Goal: Task Accomplishment & Management: Manage account settings

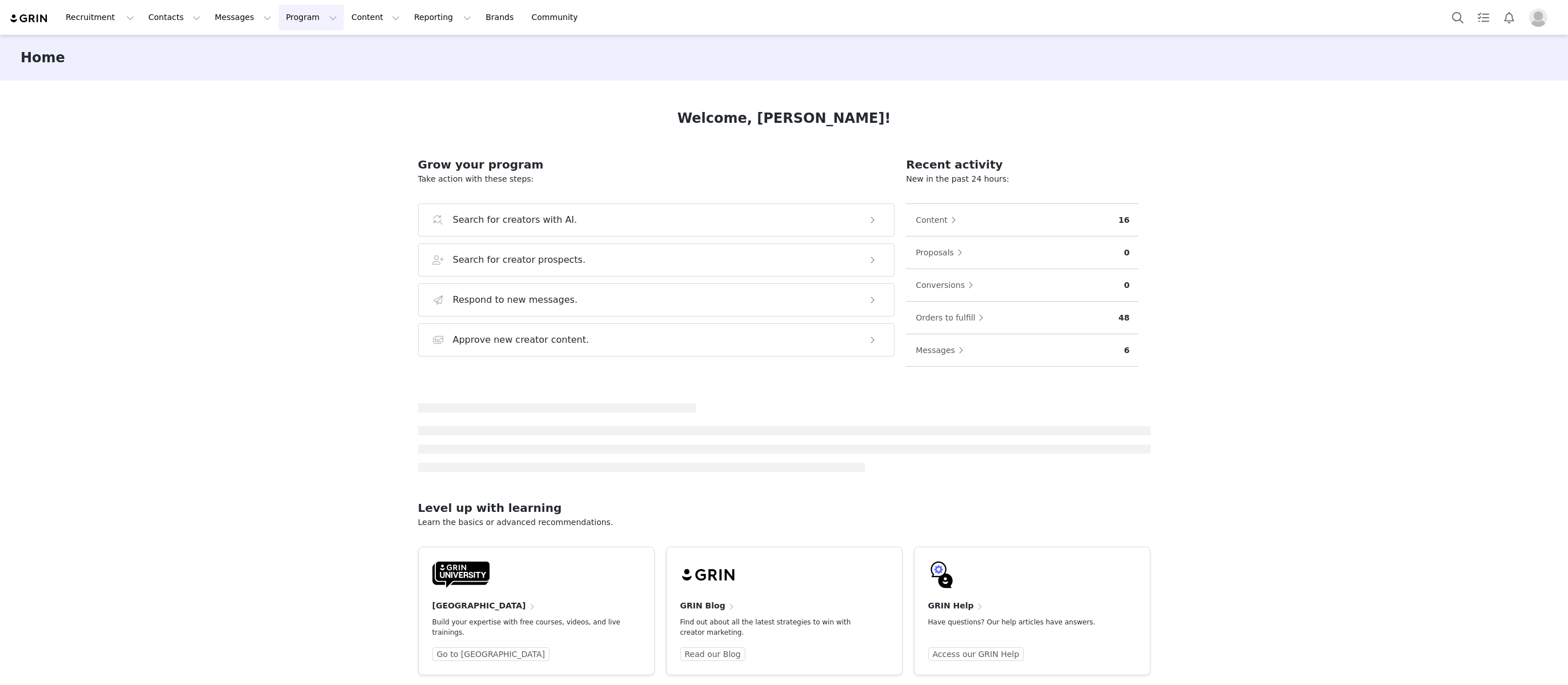
click at [301, 21] on button "Program Program" at bounding box center [311, 17] width 65 height 26
click at [303, 44] on p "Activations" at bounding box center [292, 50] width 44 height 12
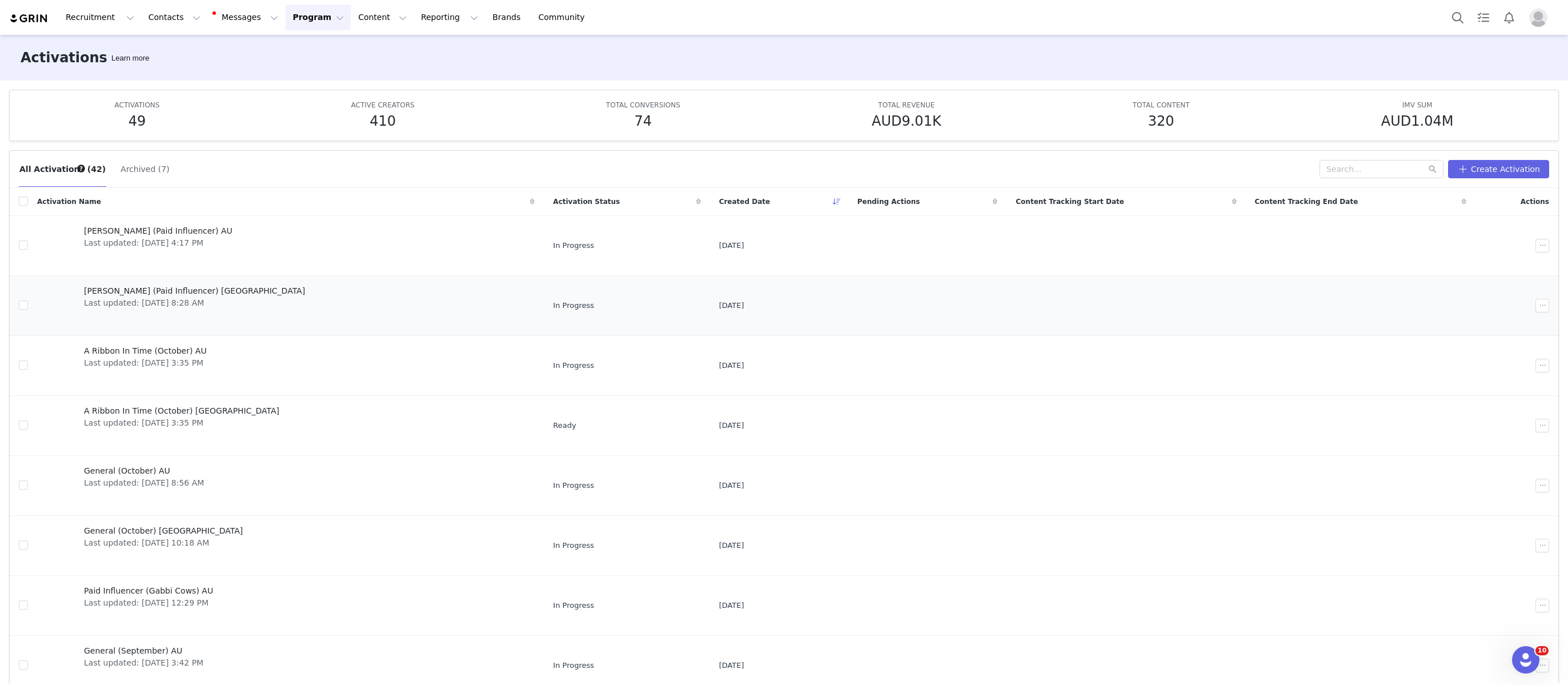
click at [150, 293] on span "[PERSON_NAME] (Paid Influencer) [GEOGRAPHIC_DATA]" at bounding box center [195, 290] width 221 height 12
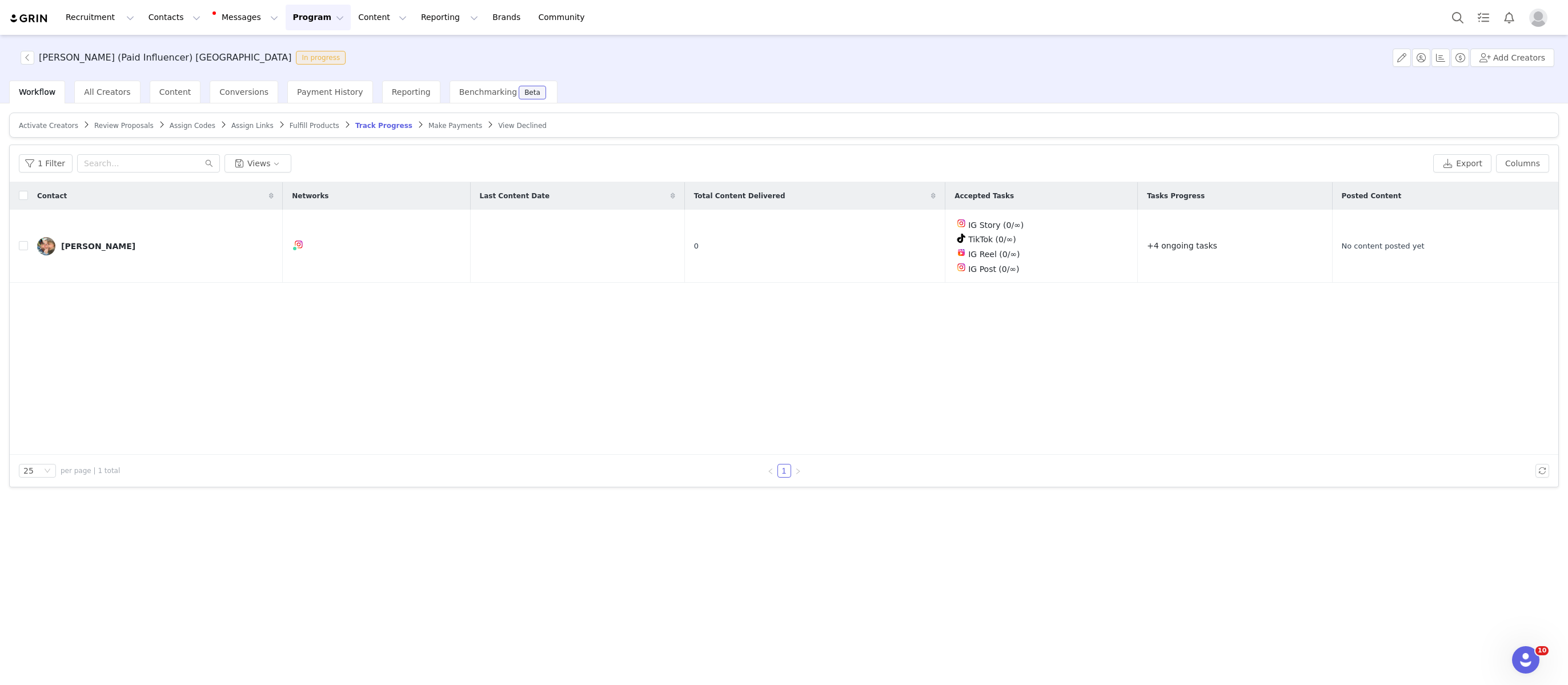
click at [248, 128] on span "Assign Links" at bounding box center [252, 125] width 42 height 8
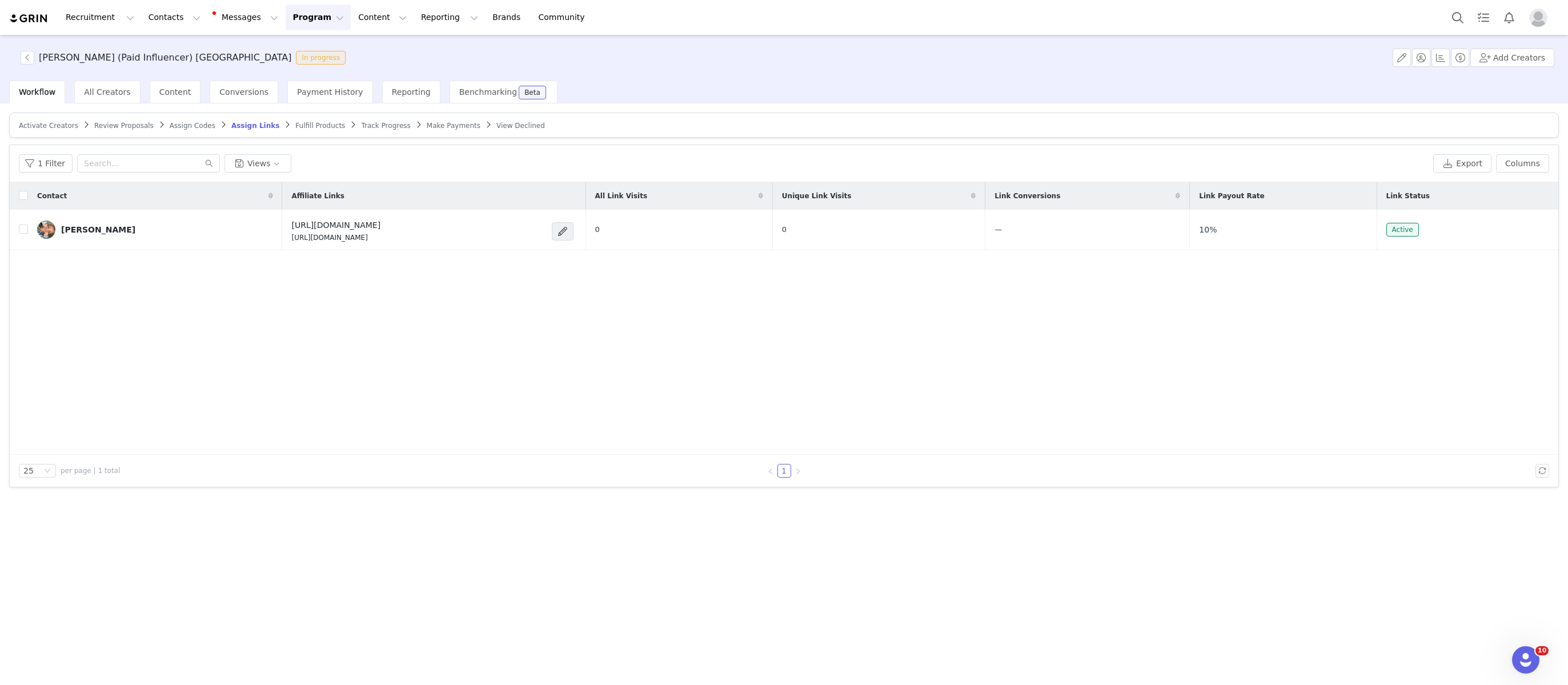
click at [191, 125] on span "Assign Codes" at bounding box center [192, 125] width 46 height 8
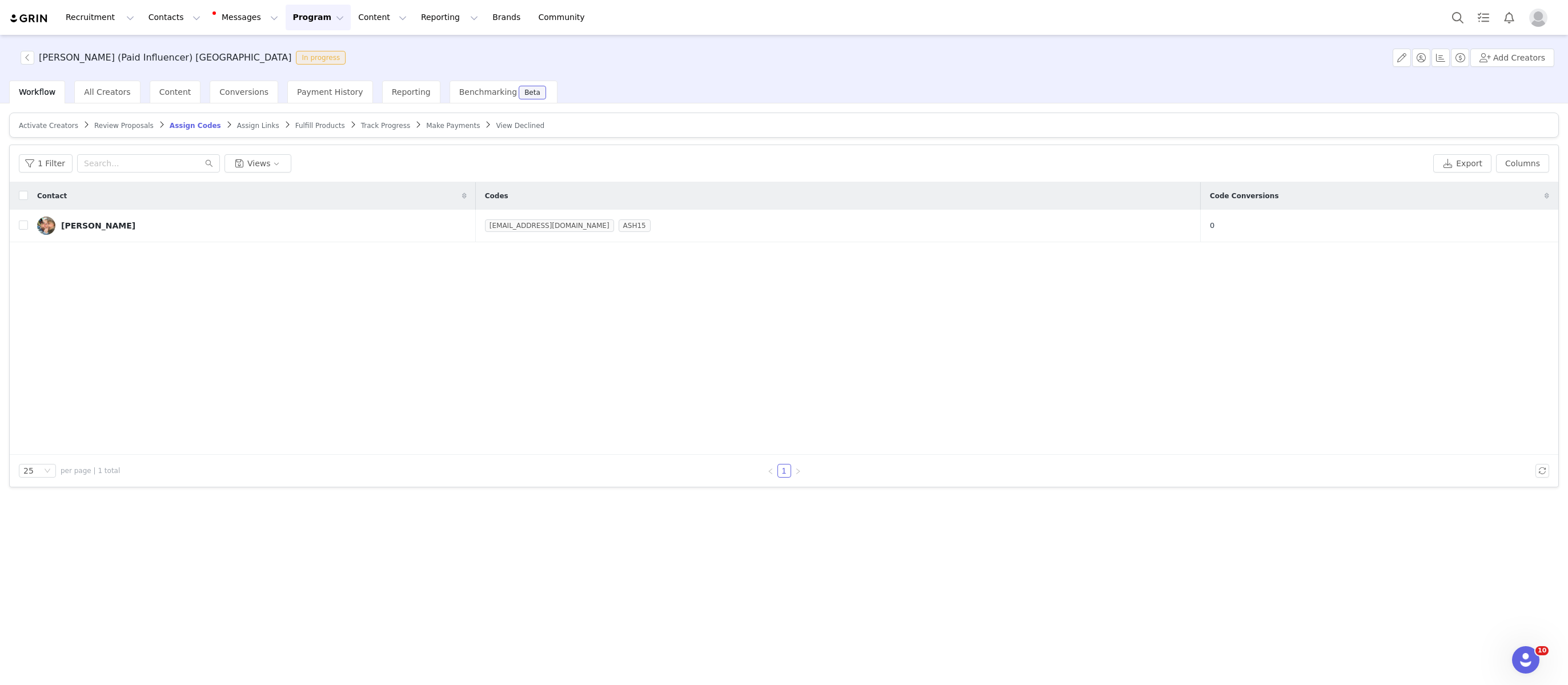
click at [250, 126] on span "Assign Links" at bounding box center [258, 125] width 42 height 8
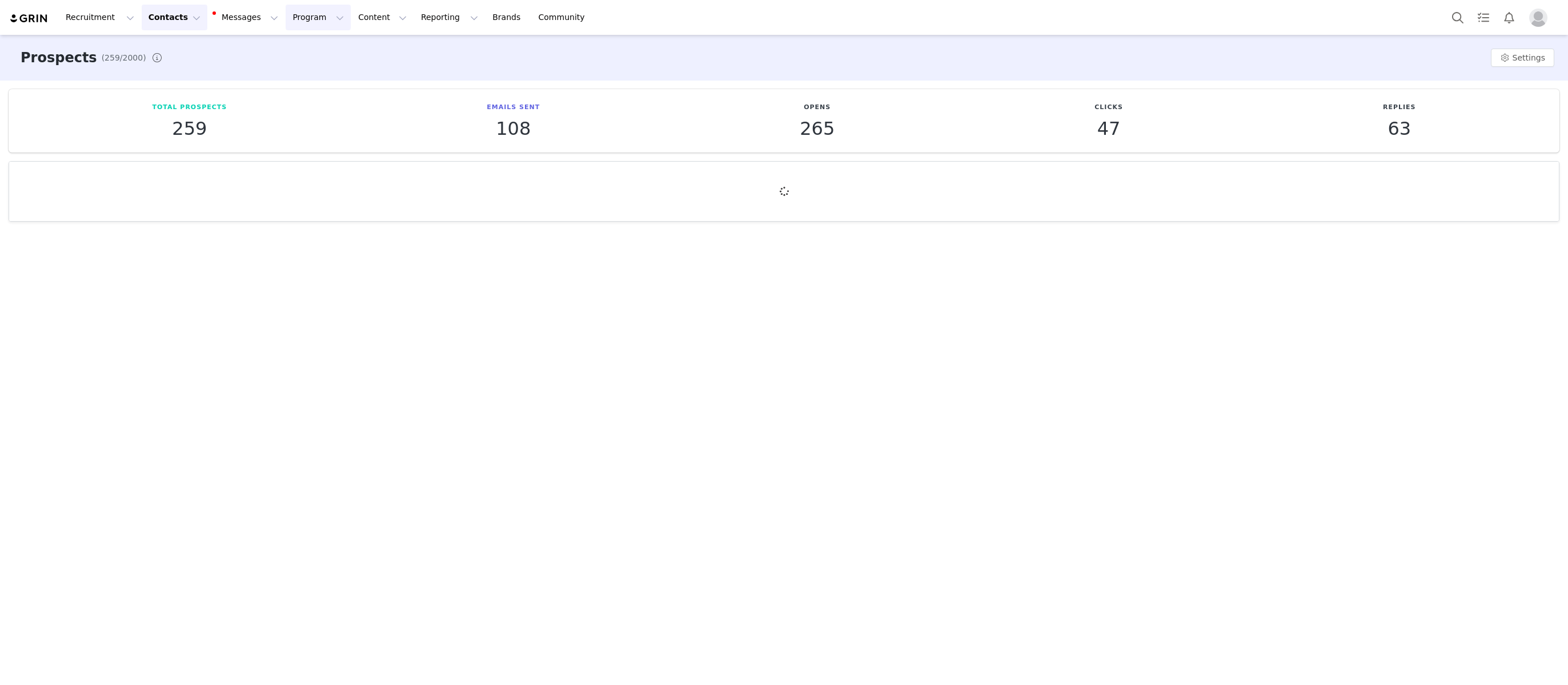
click at [289, 23] on button "Program Program" at bounding box center [318, 17] width 65 height 26
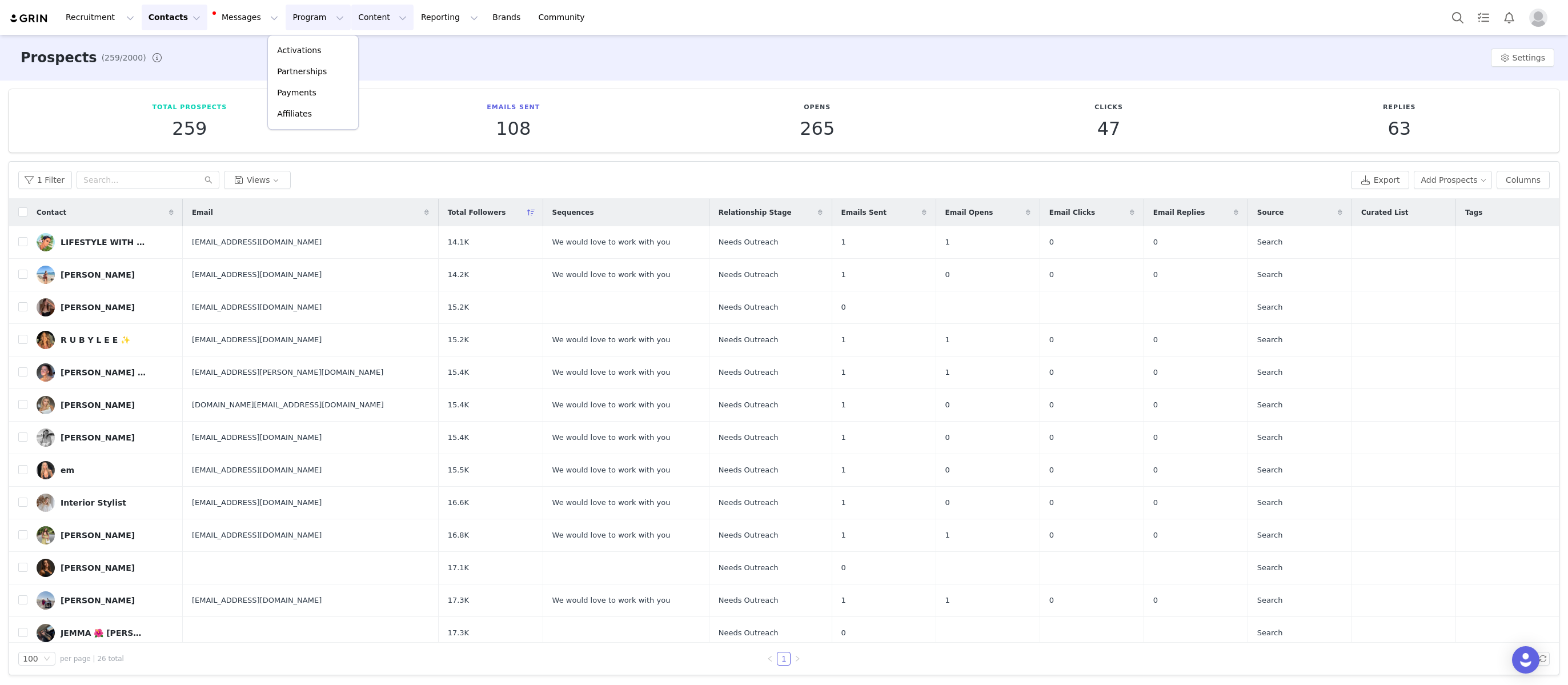
click at [351, 20] on button "Content Content" at bounding box center [382, 17] width 62 height 26
click at [286, 17] on button "Program Program" at bounding box center [318, 17] width 65 height 26
click at [312, 52] on p "Activations" at bounding box center [299, 50] width 44 height 12
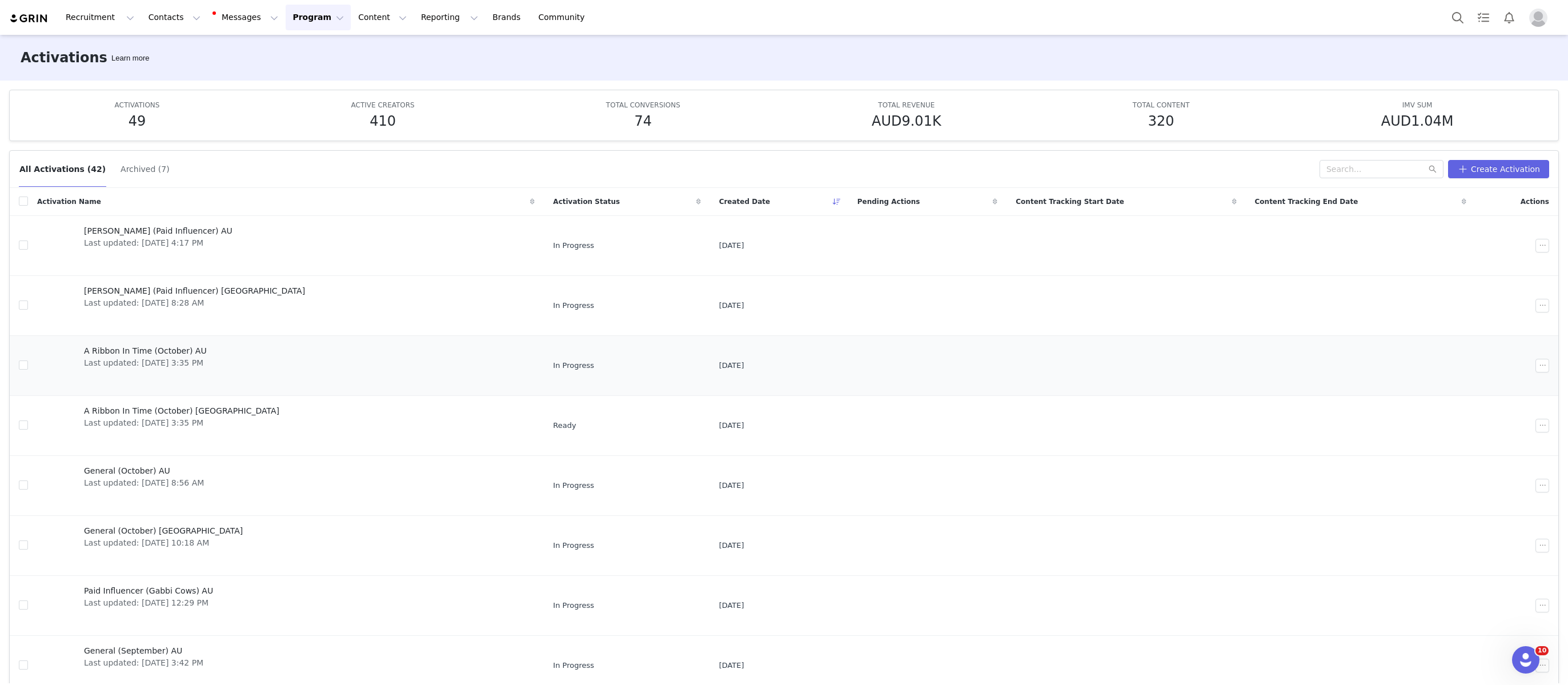
scroll to position [7, 0]
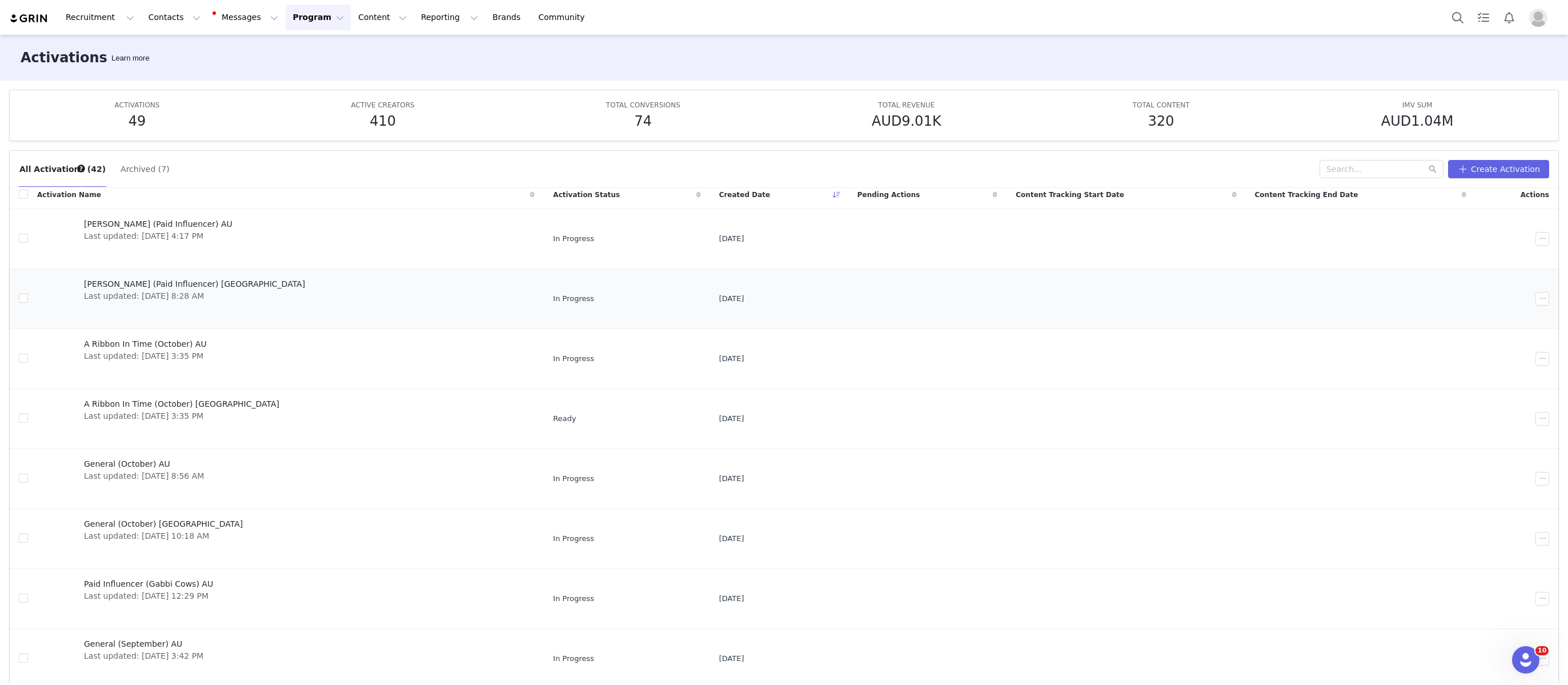
click at [153, 290] on span "Last updated: Sep 1, 2025 8:28 AM" at bounding box center [195, 296] width 221 height 12
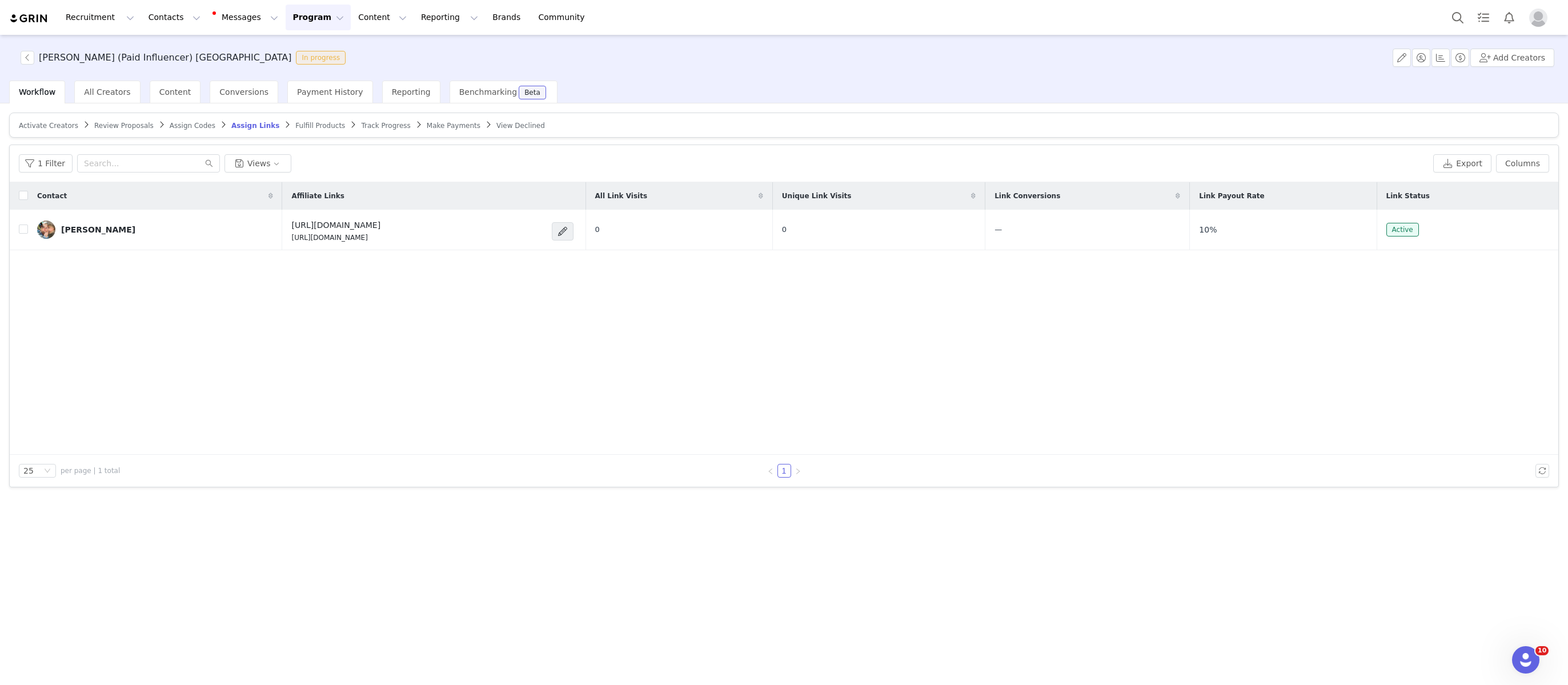
click at [190, 119] on article "Activate Creators Review Proposals Assign Codes Assign Links Fulfill Products T…" at bounding box center [784, 125] width 1549 height 25
click at [189, 122] on span "Assign Codes" at bounding box center [192, 125] width 46 height 8
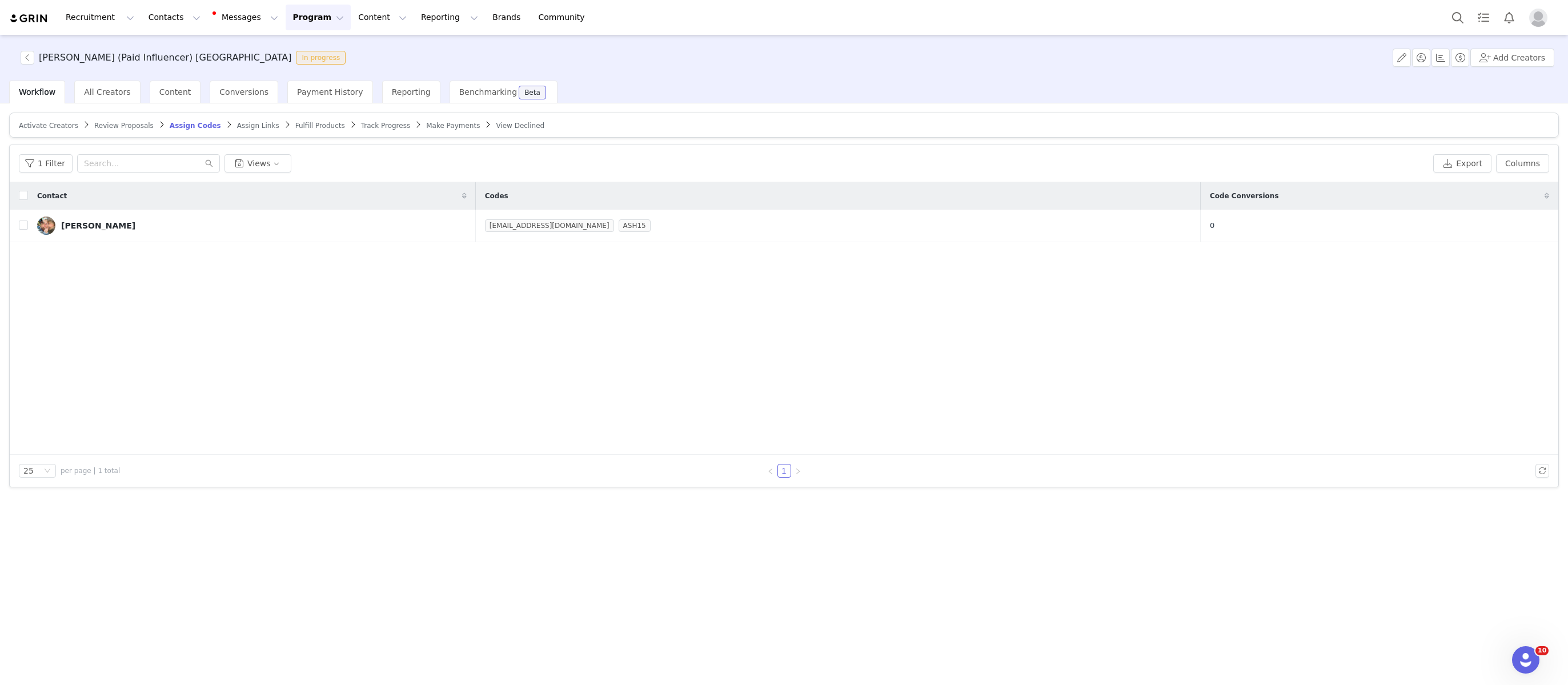
click at [286, 22] on button "Program Program" at bounding box center [318, 17] width 65 height 26
click at [293, 50] on p "Activations" at bounding box center [299, 50] width 44 height 12
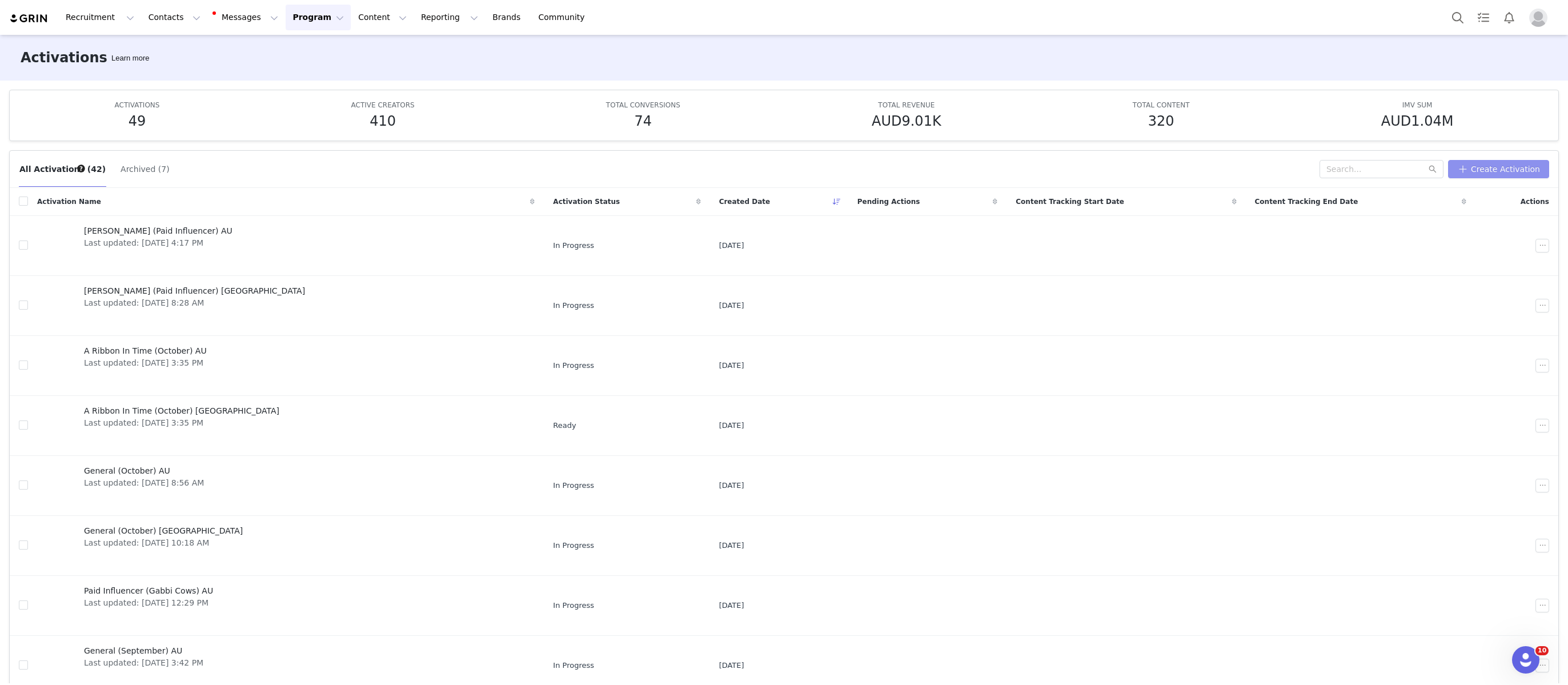
click at [1486, 167] on button "Create Activation" at bounding box center [1499, 169] width 101 height 18
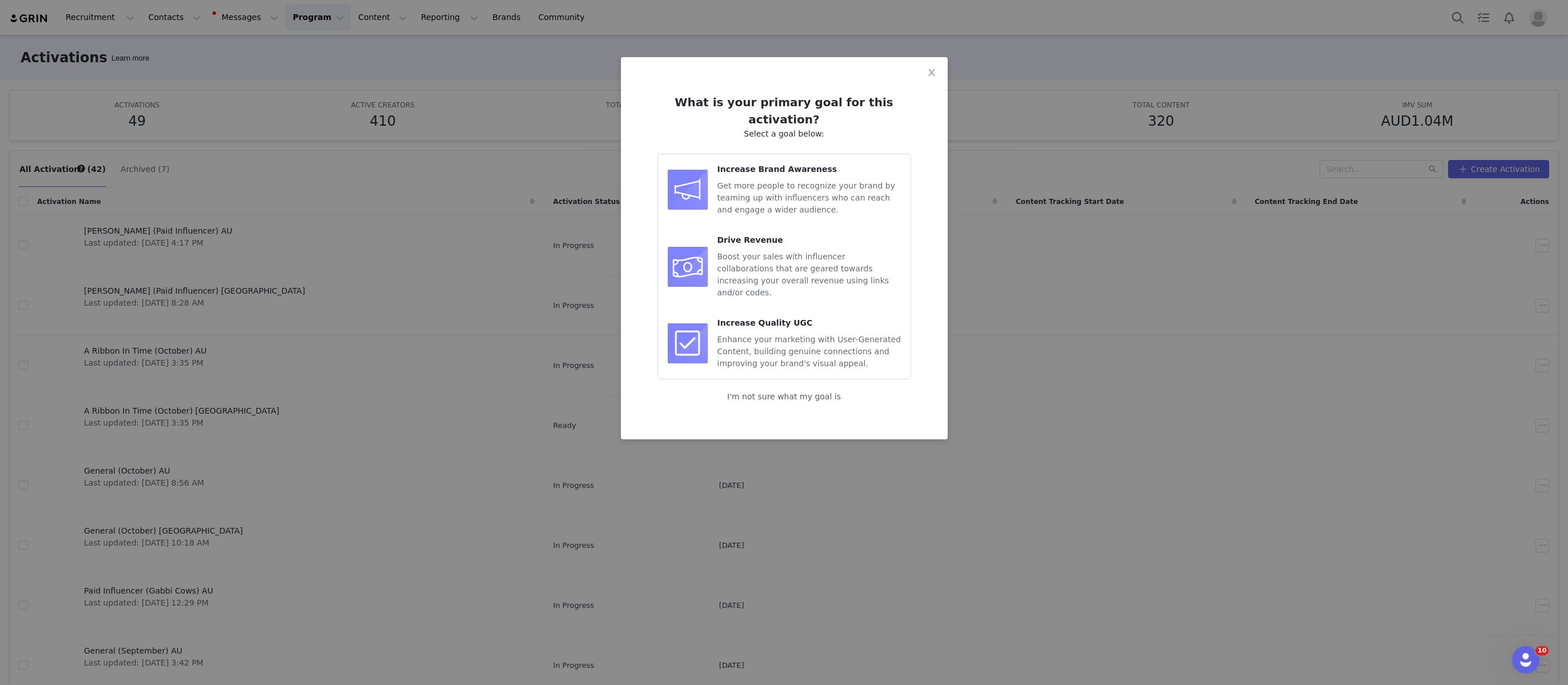
click at [752, 252] on span "Boost your sales with influencer collaborations that are geared towards increas…" at bounding box center [803, 275] width 172 height 45
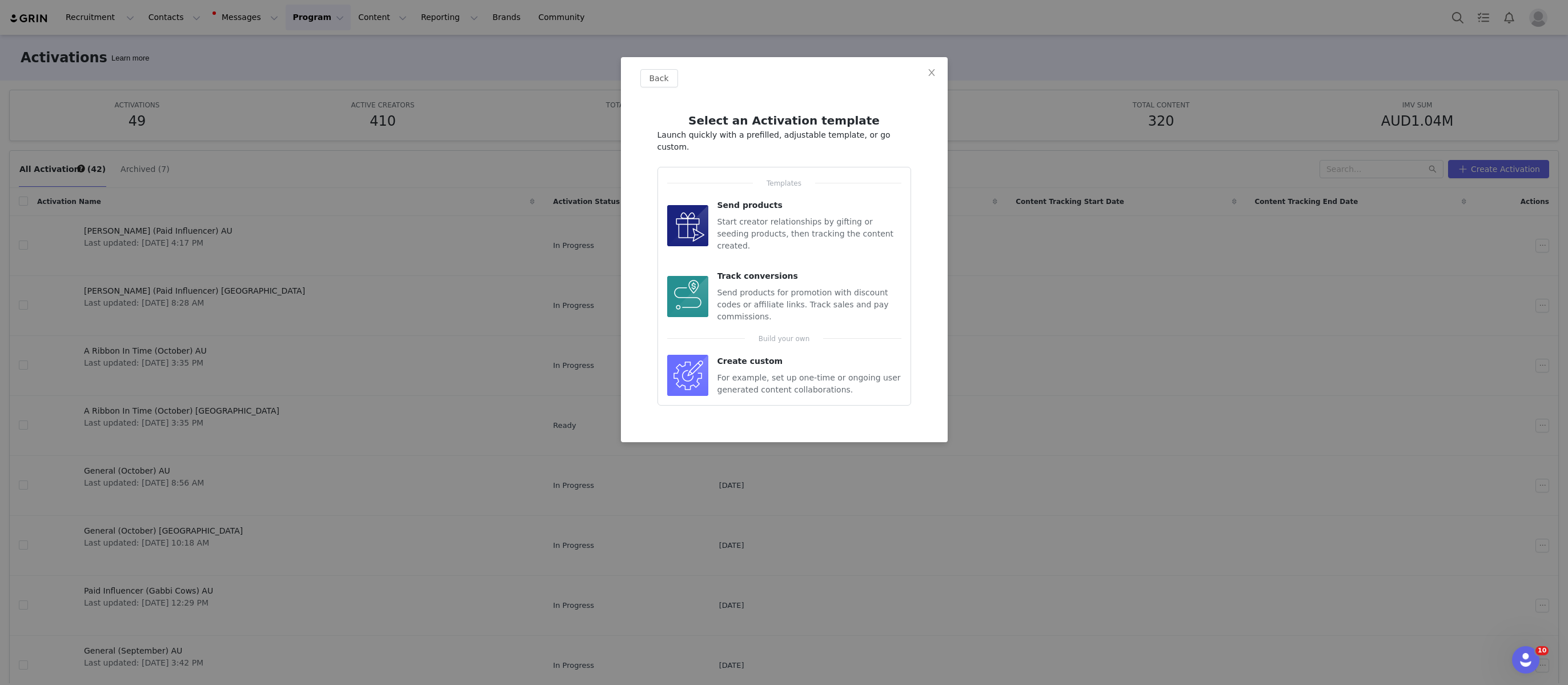
click at [765, 288] on span "Send products for promotion with discount codes or affiliate links. Track sales…" at bounding box center [803, 304] width 171 height 33
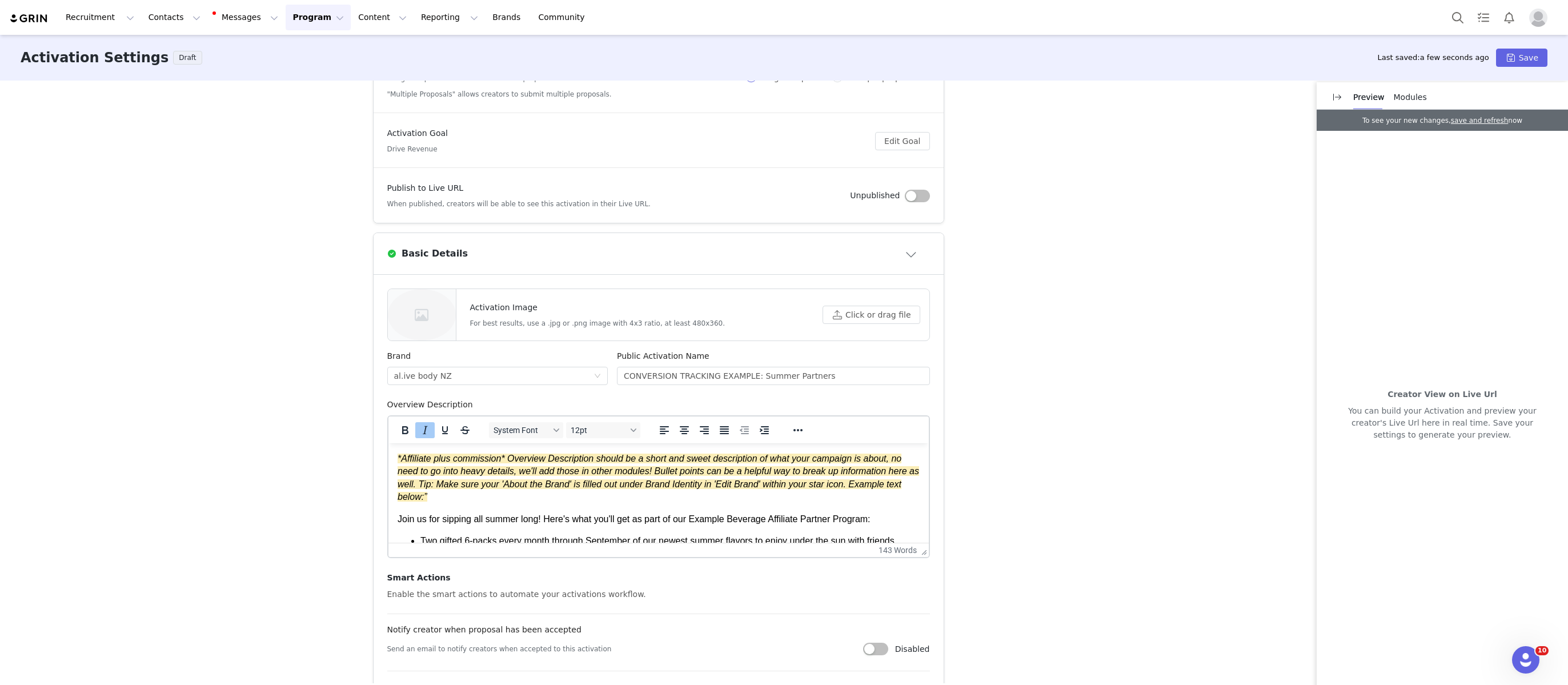
scroll to position [138, 0]
click at [501, 368] on div "al.ive body NZ" at bounding box center [493, 374] width 200 height 17
click at [461, 412] on li "al.ive body" at bounding box center [497, 413] width 221 height 18
drag, startPoint x: 721, startPoint y: 371, endPoint x: 774, endPoint y: 370, distance: 53.0
click at [721, 371] on input "CONVERSION TRACKING EXAMPLE: Summer Partners" at bounding box center [773, 374] width 313 height 18
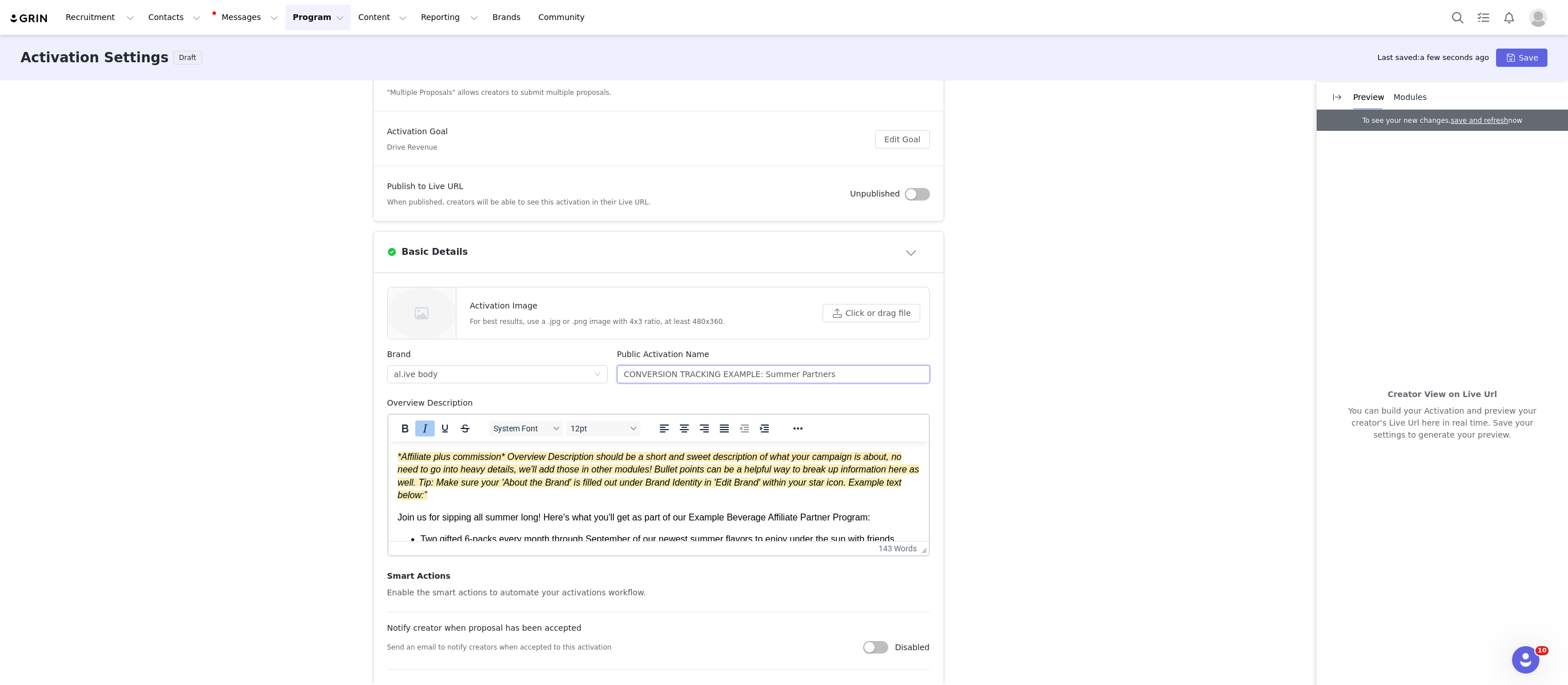
drag, startPoint x: 845, startPoint y: 373, endPoint x: 611, endPoint y: 351, distance: 235.0
click at [611, 351] on div "Brand al.ive body Public Activation Name CONVERSION TRACKING EXAMPLE: Summer Pa…" at bounding box center [658, 373] width 552 height 48
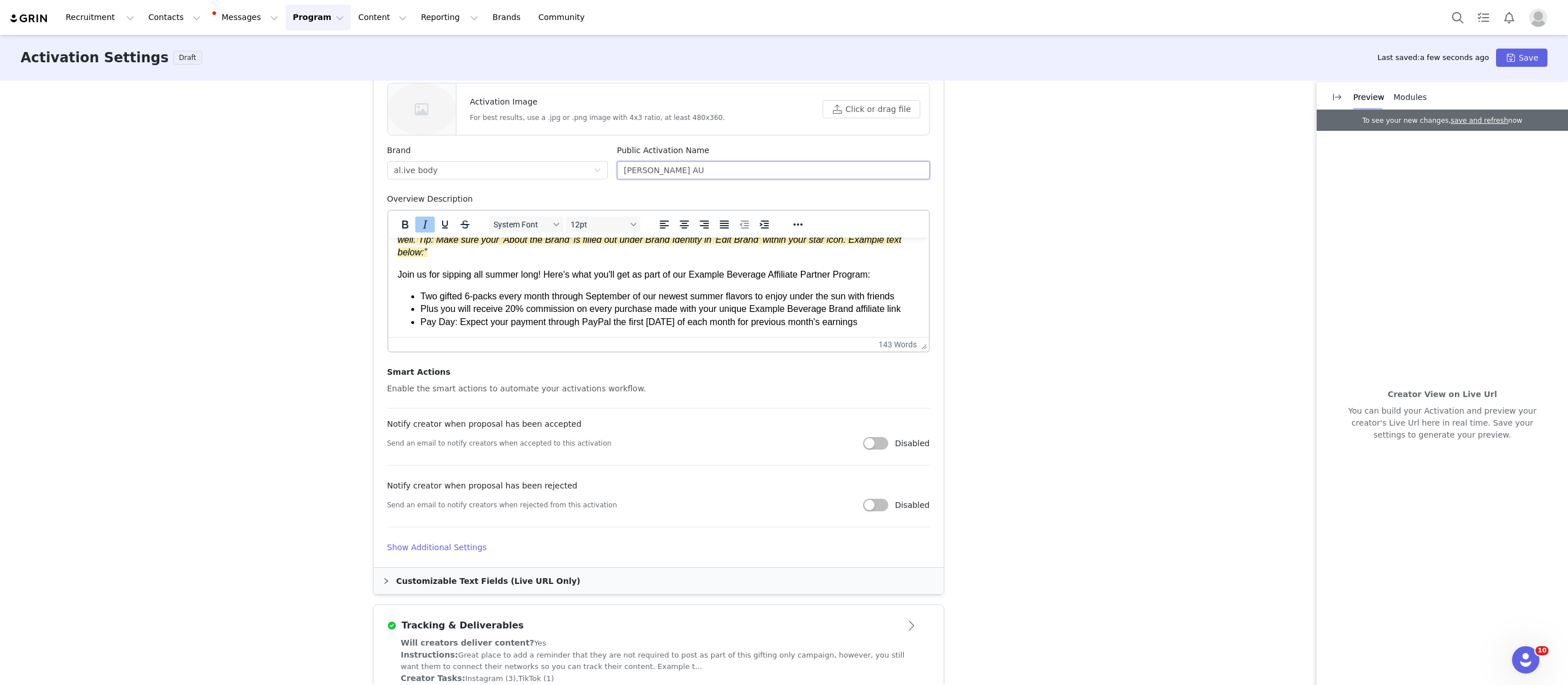
scroll to position [401, 0]
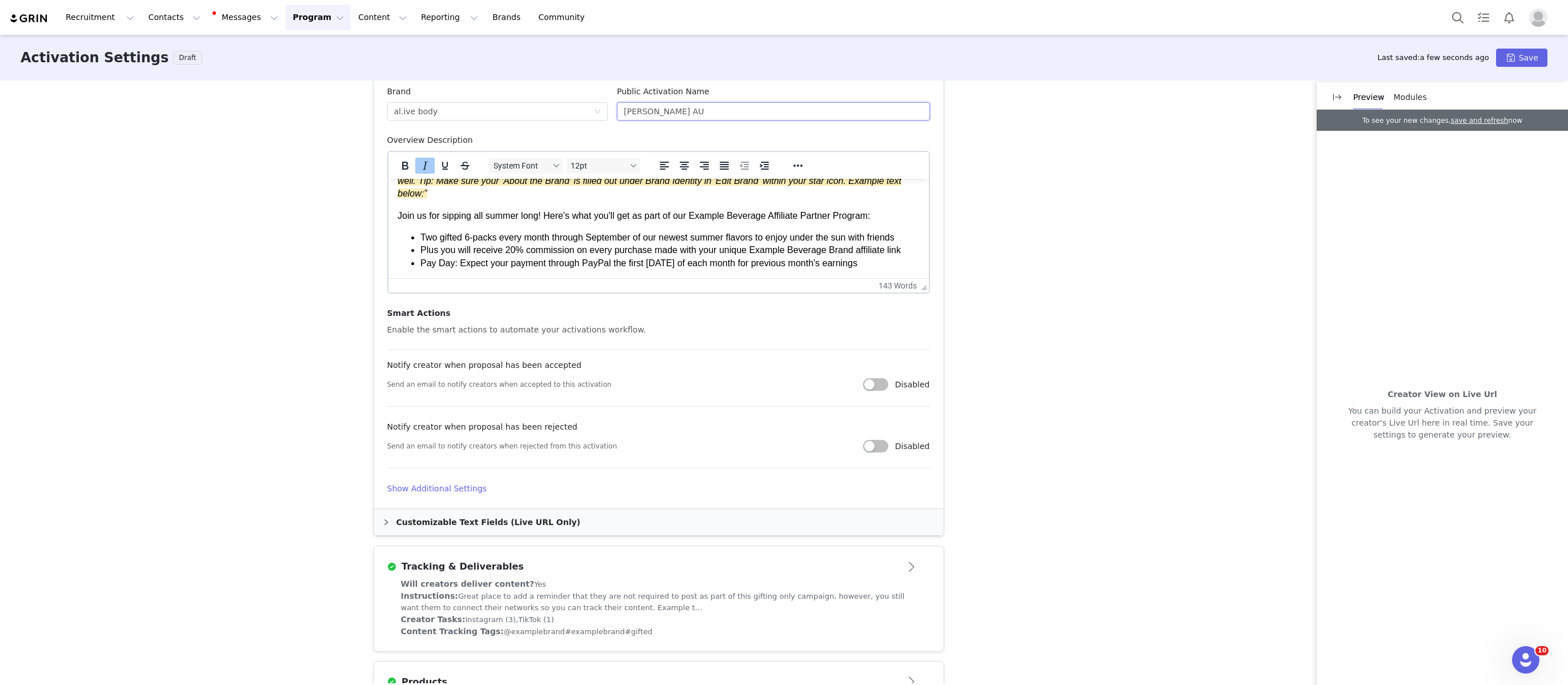
type input "Ash Sambell AU"
click at [570, 529] on div "Customizable Text Fields (Live URL Only)" at bounding box center [658, 522] width 570 height 26
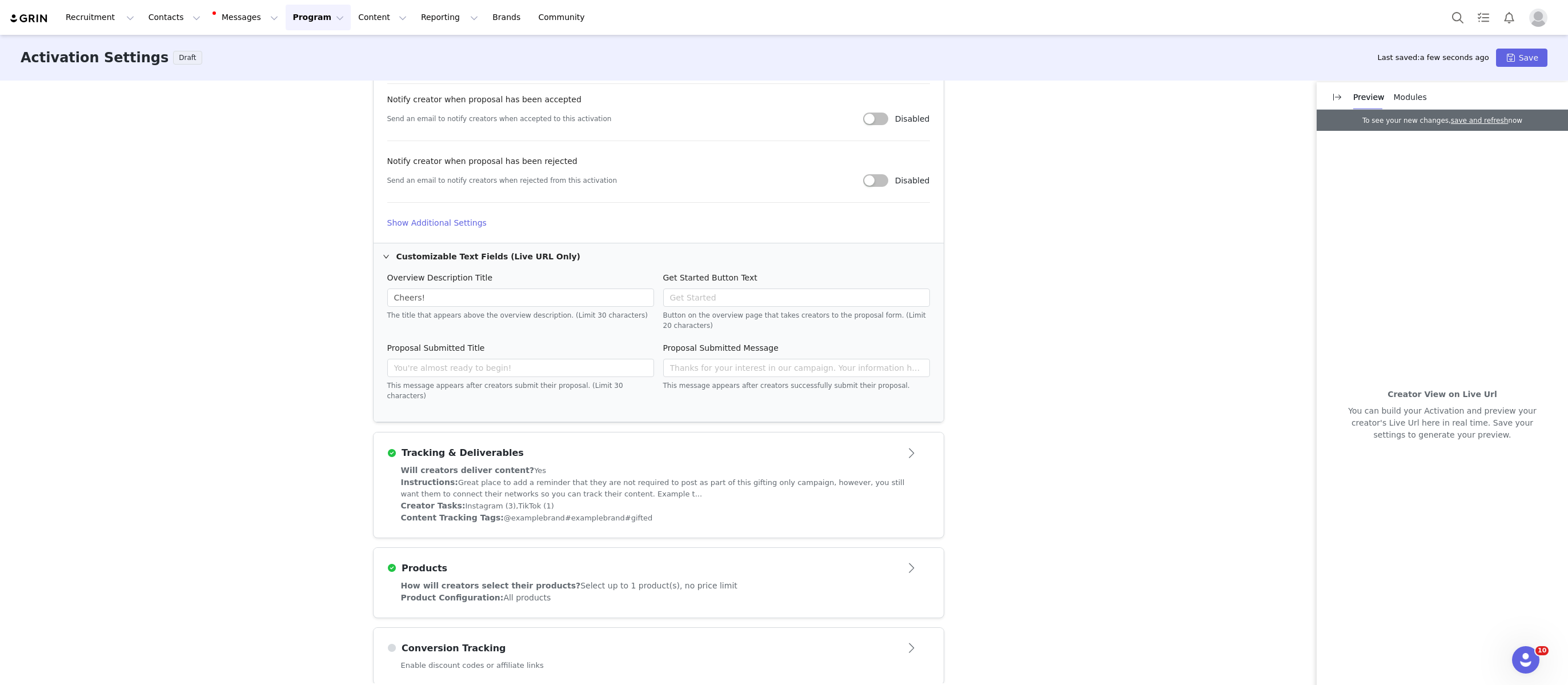
click at [602, 477] on div "Instructions: Great place to add a reminder that they are not required to post …" at bounding box center [658, 488] width 515 height 23
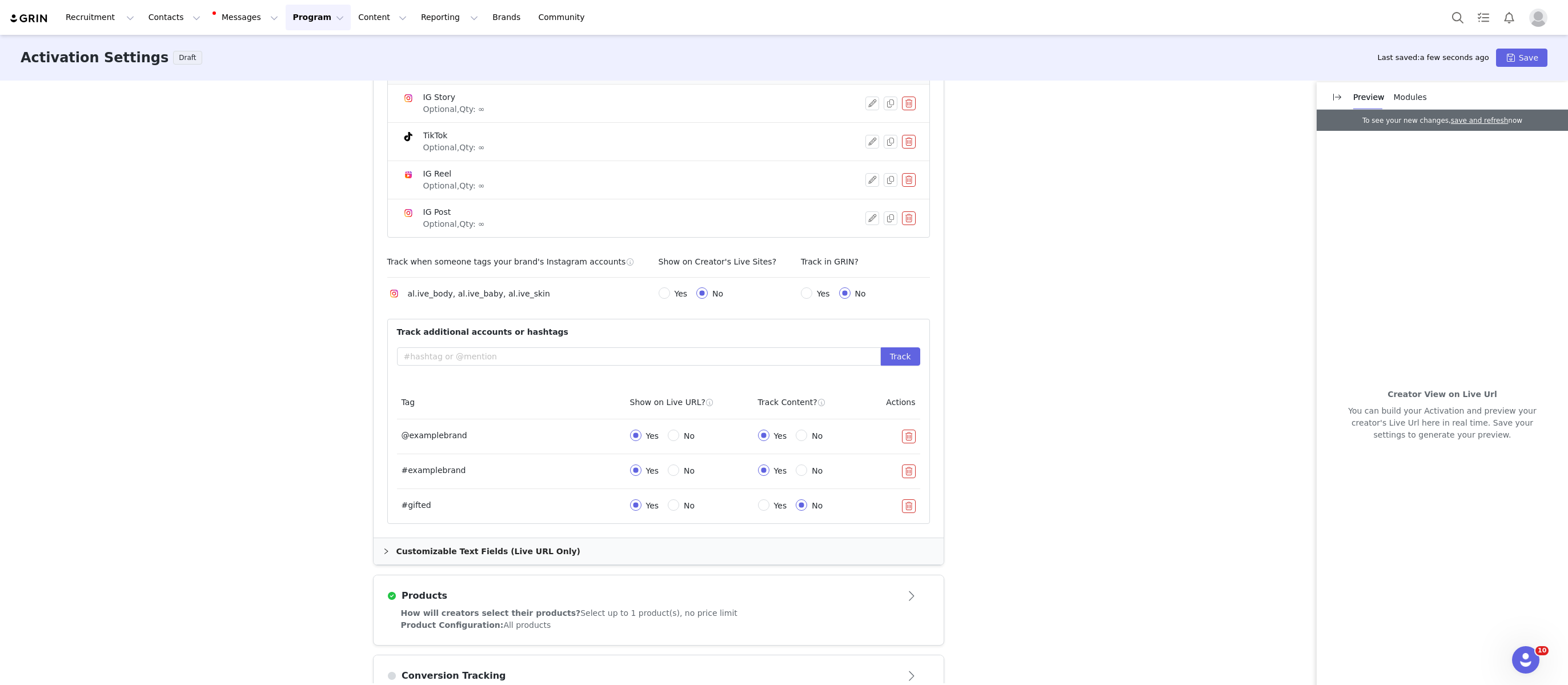
scroll to position [727, 0]
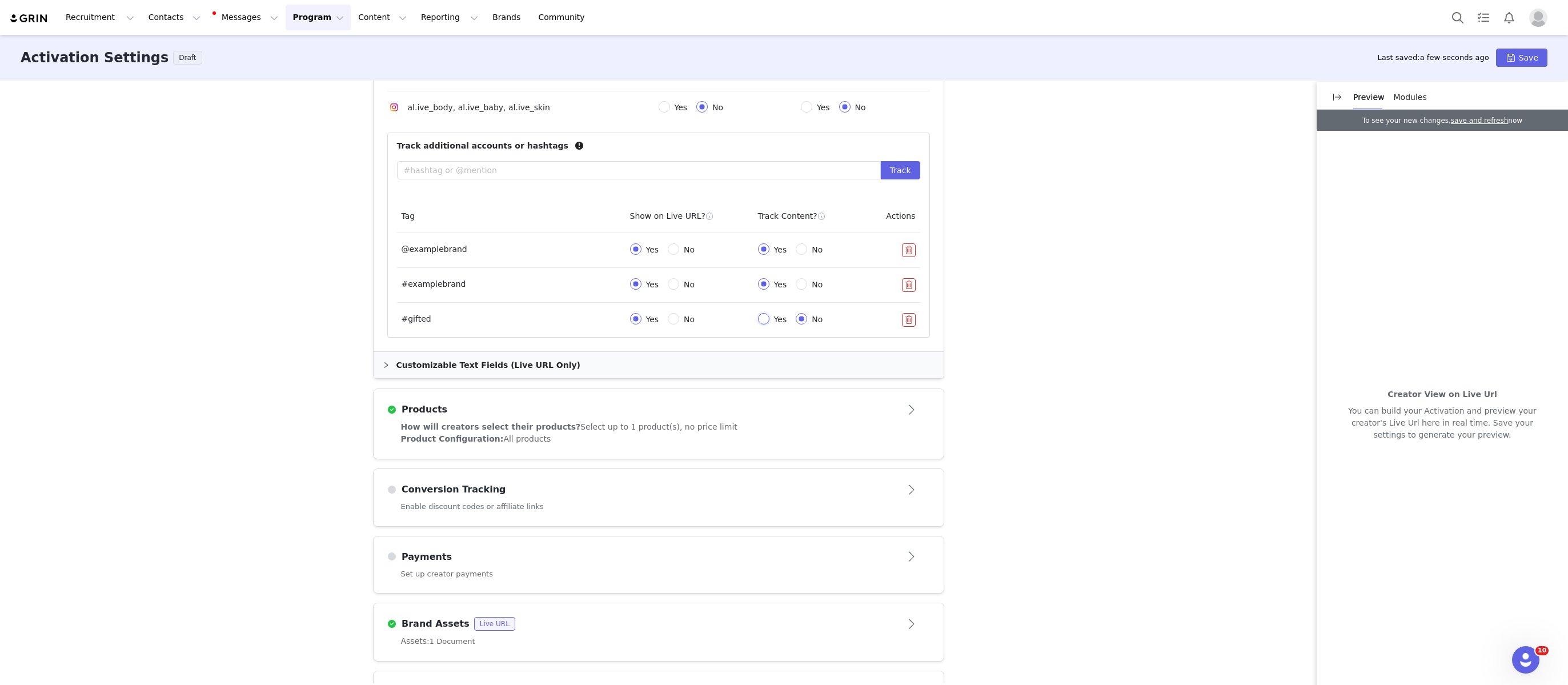
click at [761, 313] on input "Yes" at bounding box center [763, 318] width 12 height 12
radio input "true"
radio input "false"
click at [903, 244] on button "button" at bounding box center [909, 251] width 14 height 14
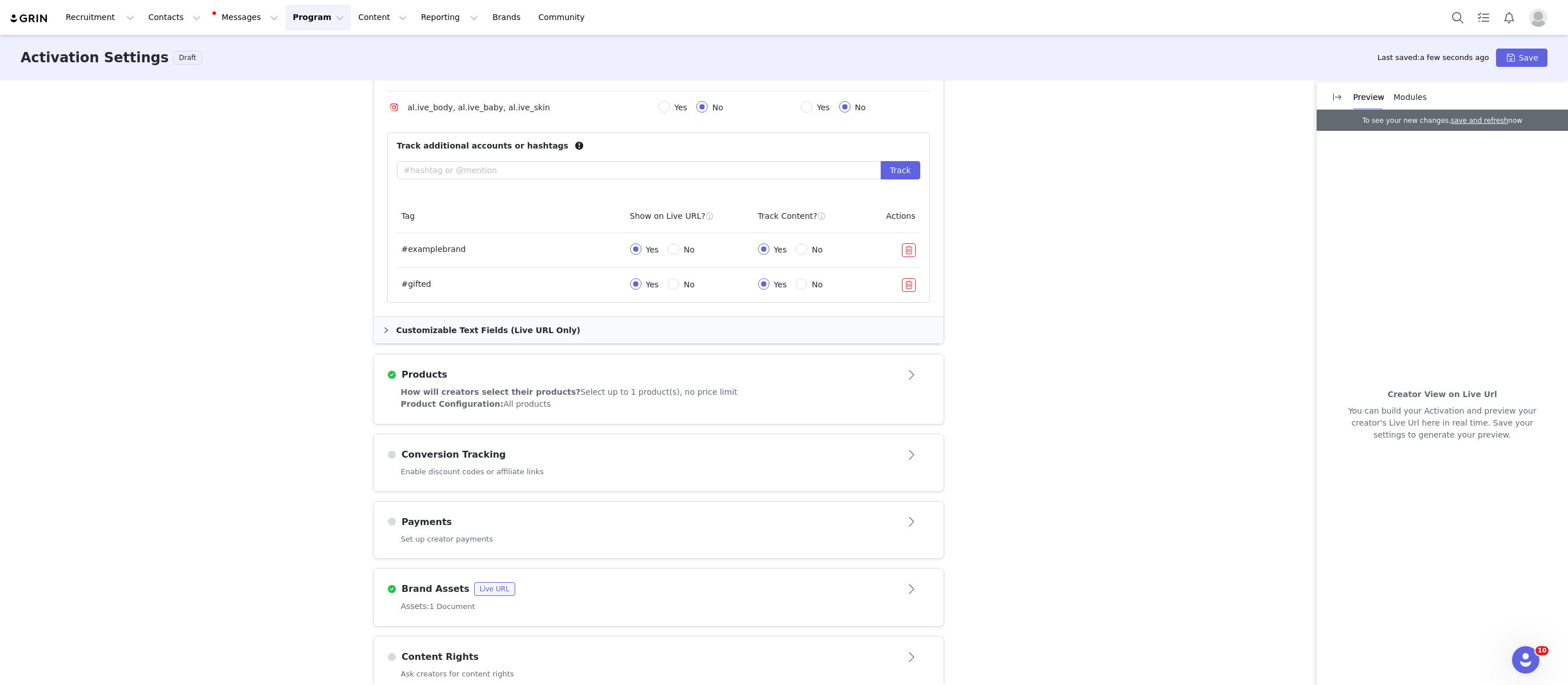
drag, startPoint x: 905, startPoint y: 244, endPoint x: 903, endPoint y: 265, distance: 21.1
click at [905, 244] on button "button" at bounding box center [909, 251] width 14 height 14
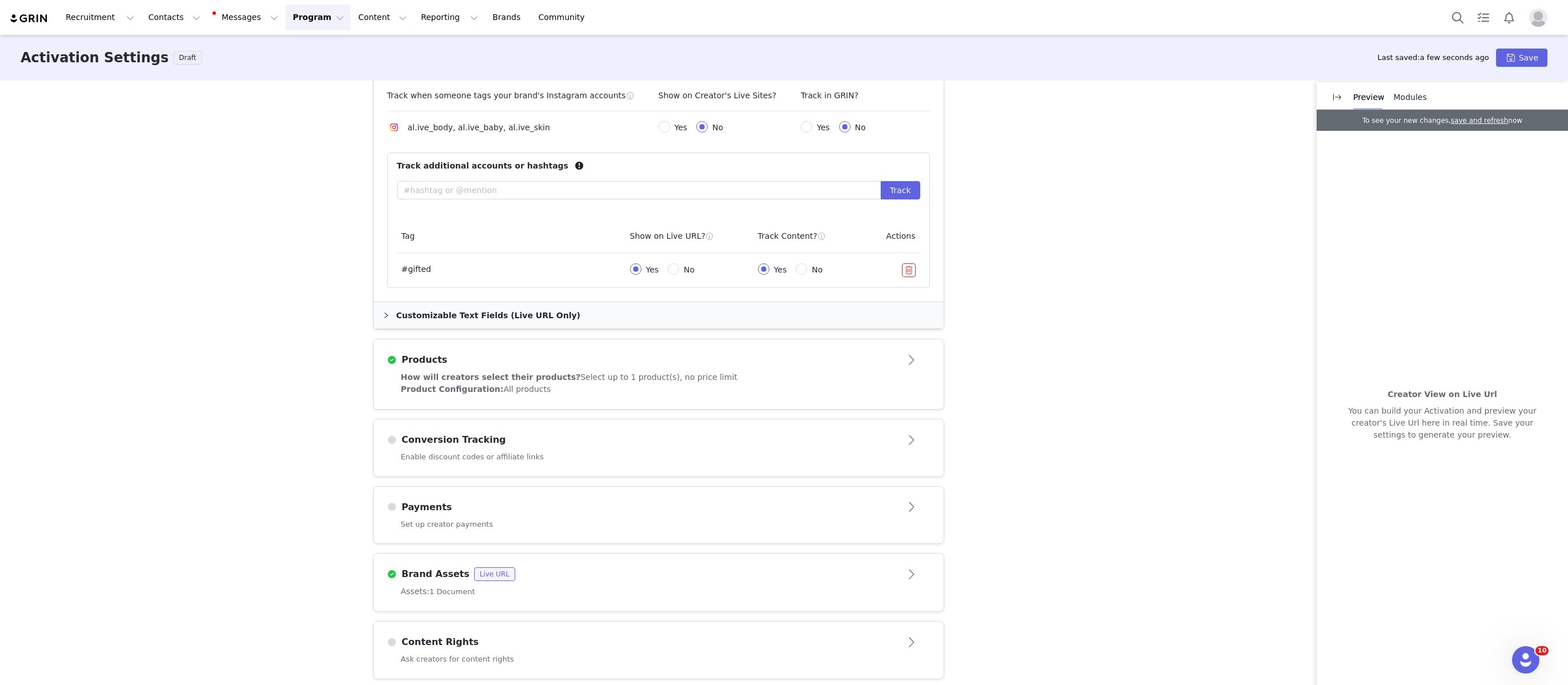
click at [903, 266] on button "button" at bounding box center [909, 270] width 14 height 14
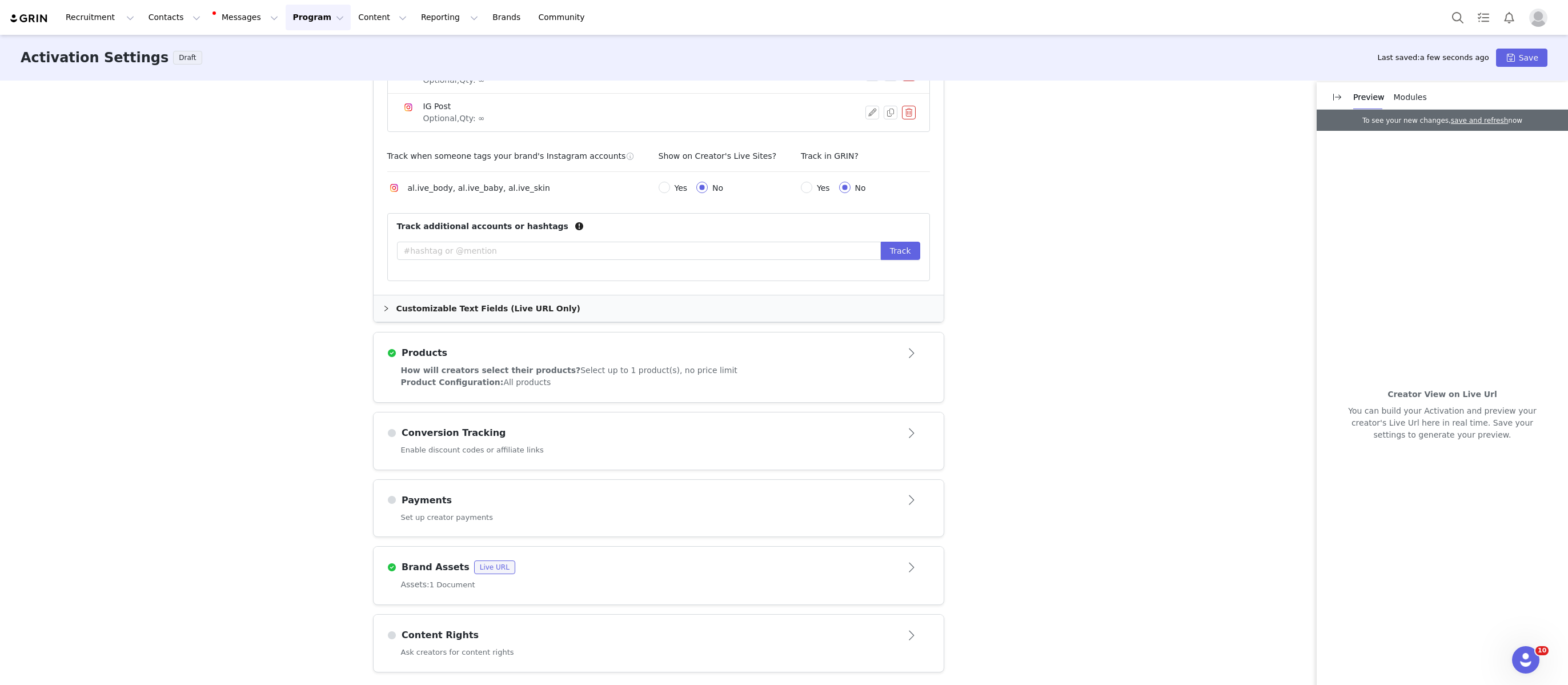
scroll to position [640, 0]
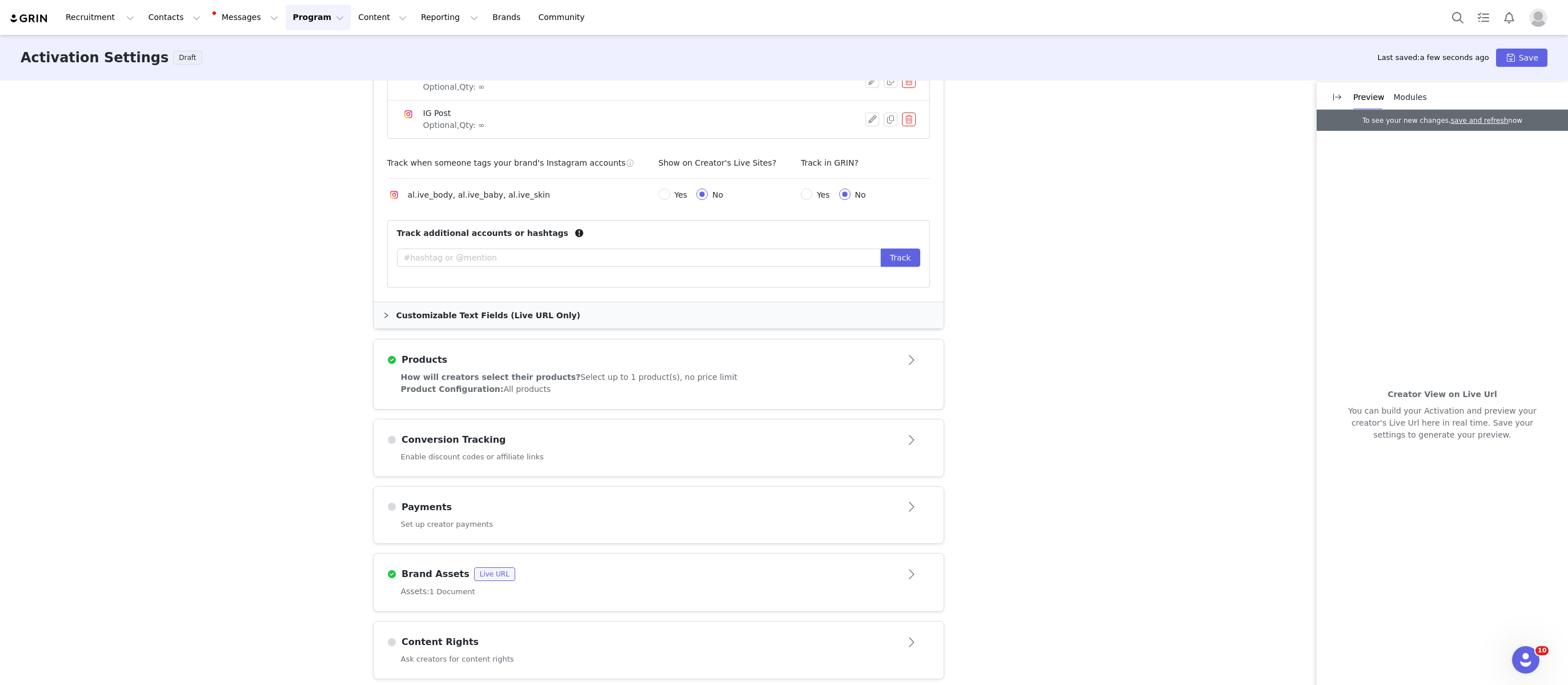
drag, startPoint x: 813, startPoint y: 188, endPoint x: 671, endPoint y: 191, distance: 142.0
click at [812, 190] on span "Yes" at bounding box center [823, 195] width 23 height 9
click at [812, 188] on input "Yes" at bounding box center [806, 194] width 12 height 12
radio input "true"
radio input "false"
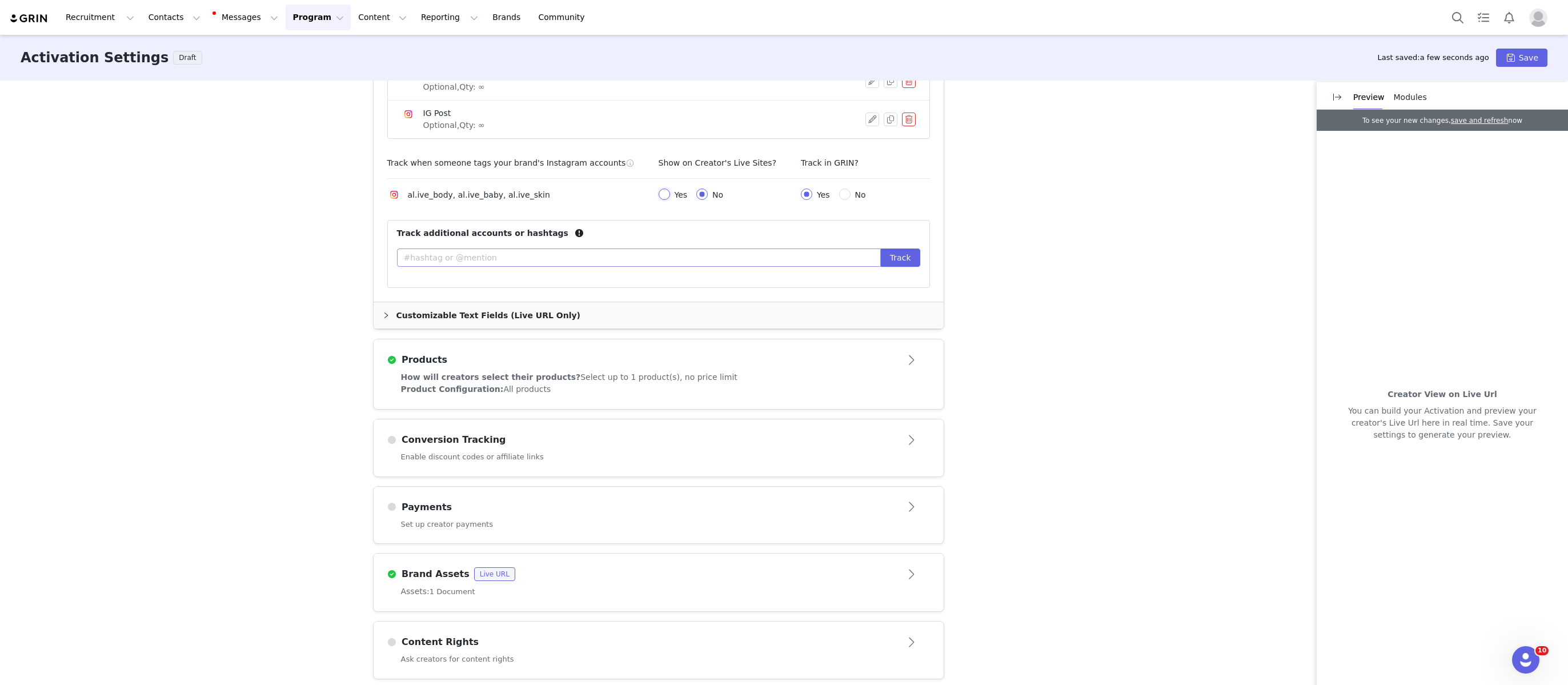
drag, startPoint x: 661, startPoint y: 191, endPoint x: 577, endPoint y: 251, distance: 103.2
click at [661, 191] on input "Yes" at bounding box center [664, 194] width 12 height 12
radio input "true"
radio input "false"
click at [538, 255] on input "text" at bounding box center [639, 257] width 484 height 18
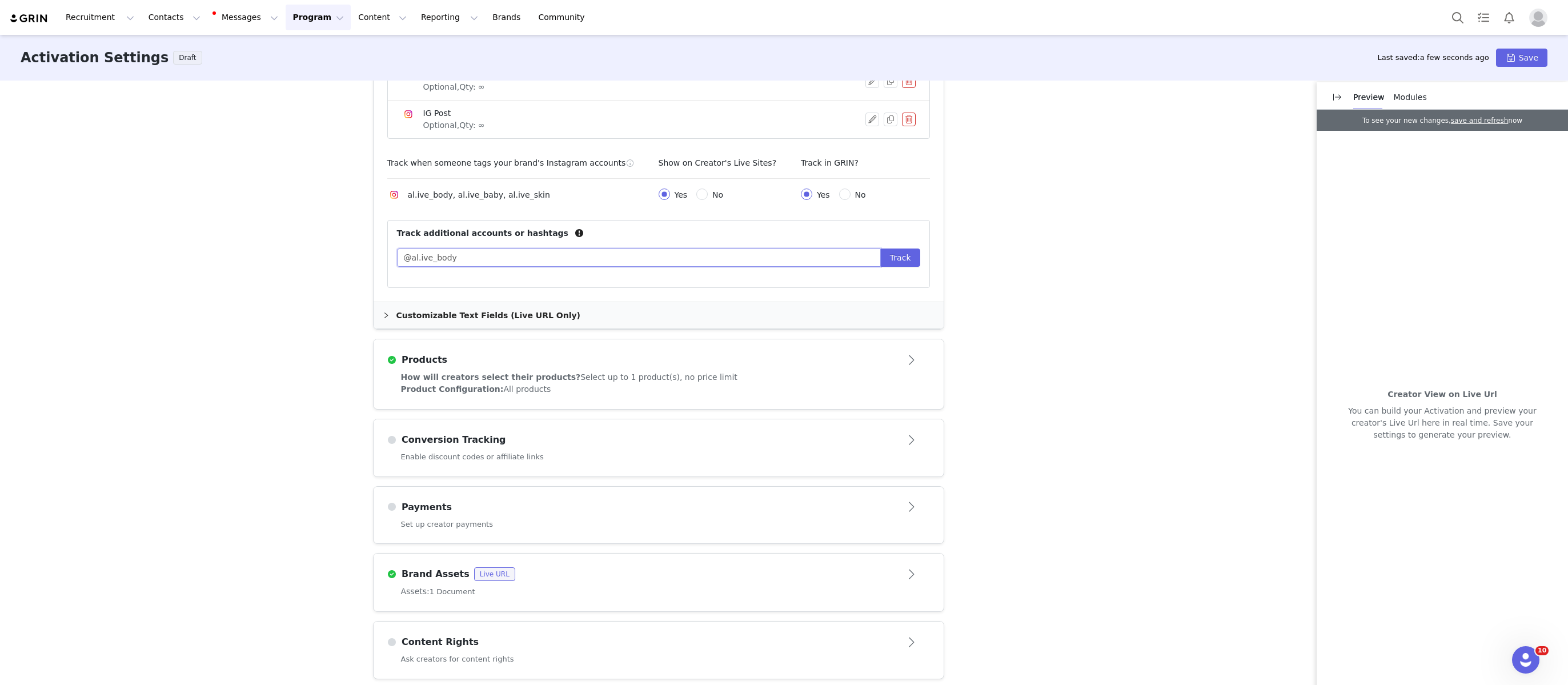
type input "@al.ive_body"
click at [881, 248] on button "Track" at bounding box center [900, 257] width 40 height 18
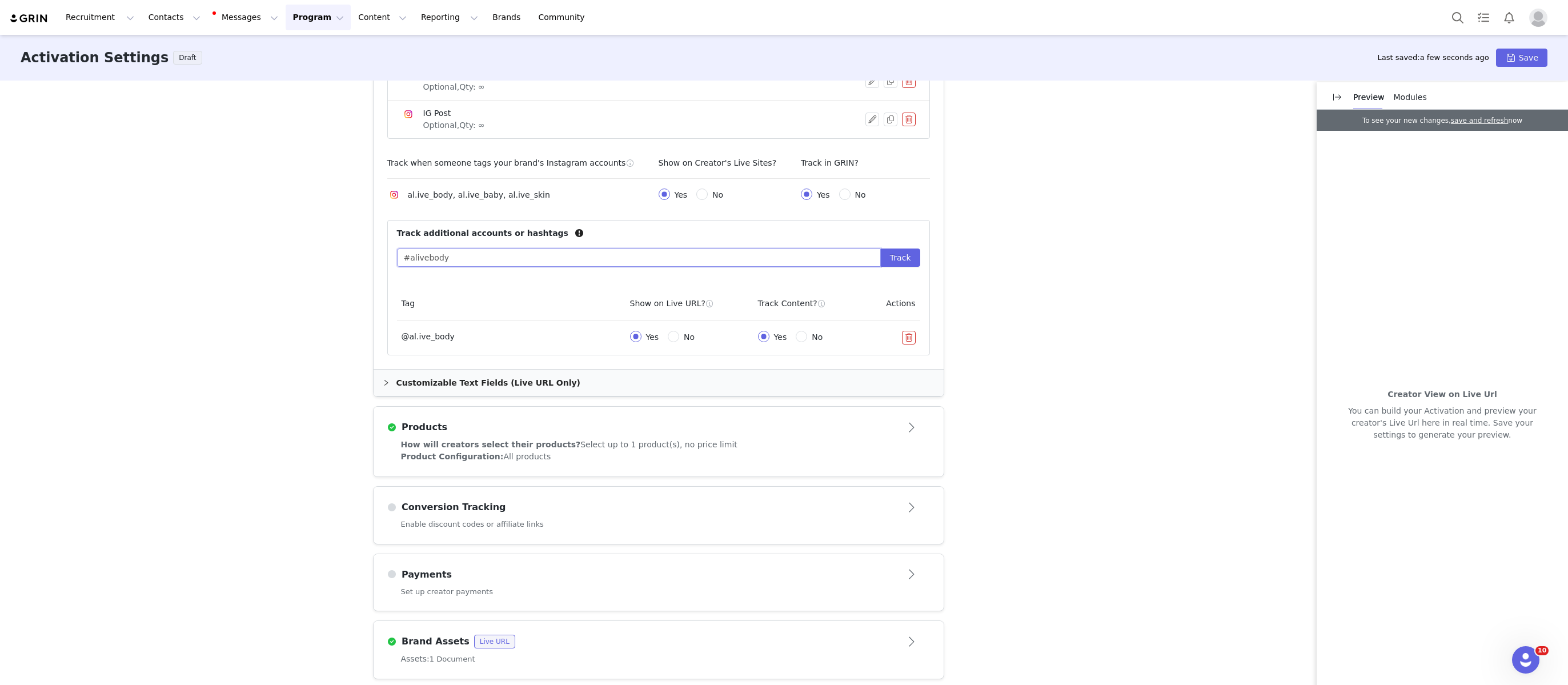
type input "#alivebody"
click at [881, 248] on button "Track" at bounding box center [900, 257] width 40 height 18
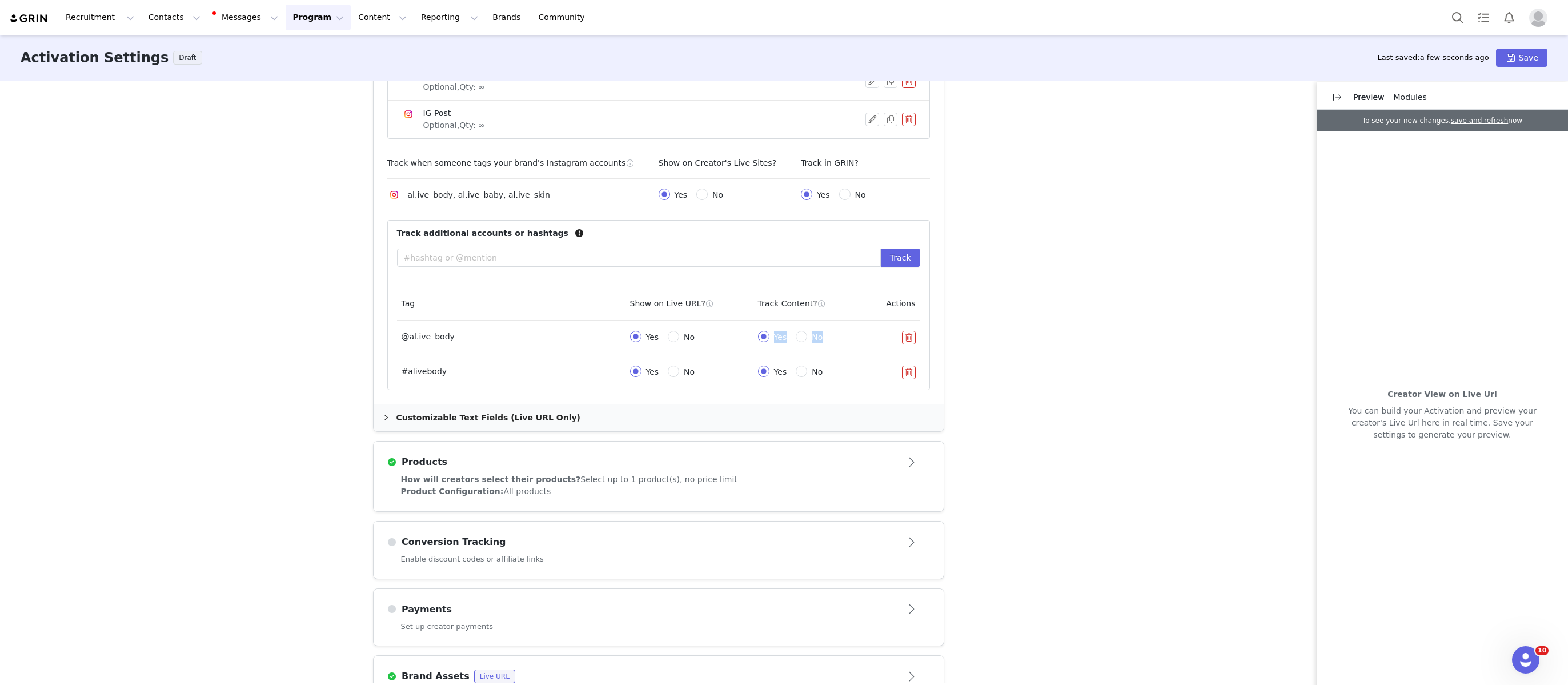
click at [770, 337] on tbody "@al.ive_body Yes No Yes No #alivebody Yes No Yes No" at bounding box center [658, 355] width 523 height 69
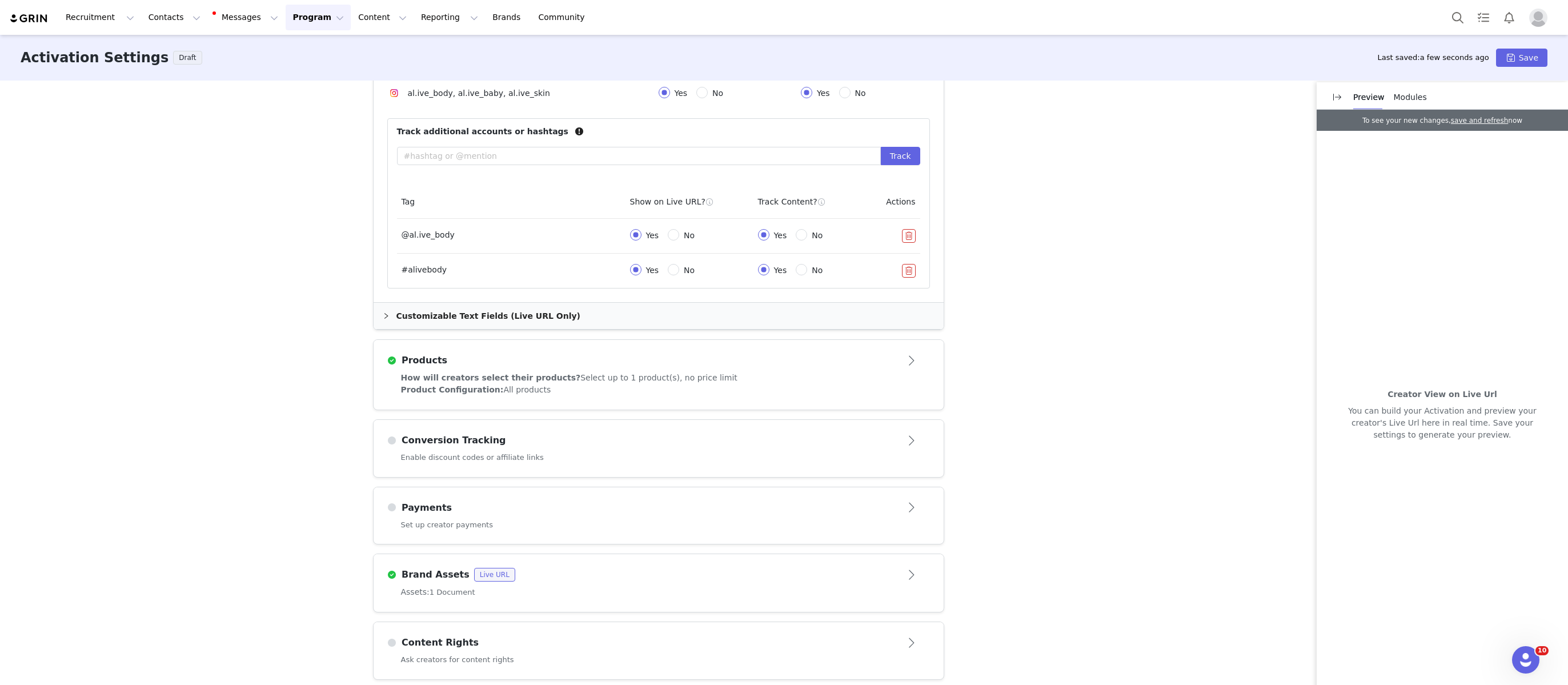
click at [644, 439] on div "Conversion Tracking" at bounding box center [640, 441] width 505 height 14
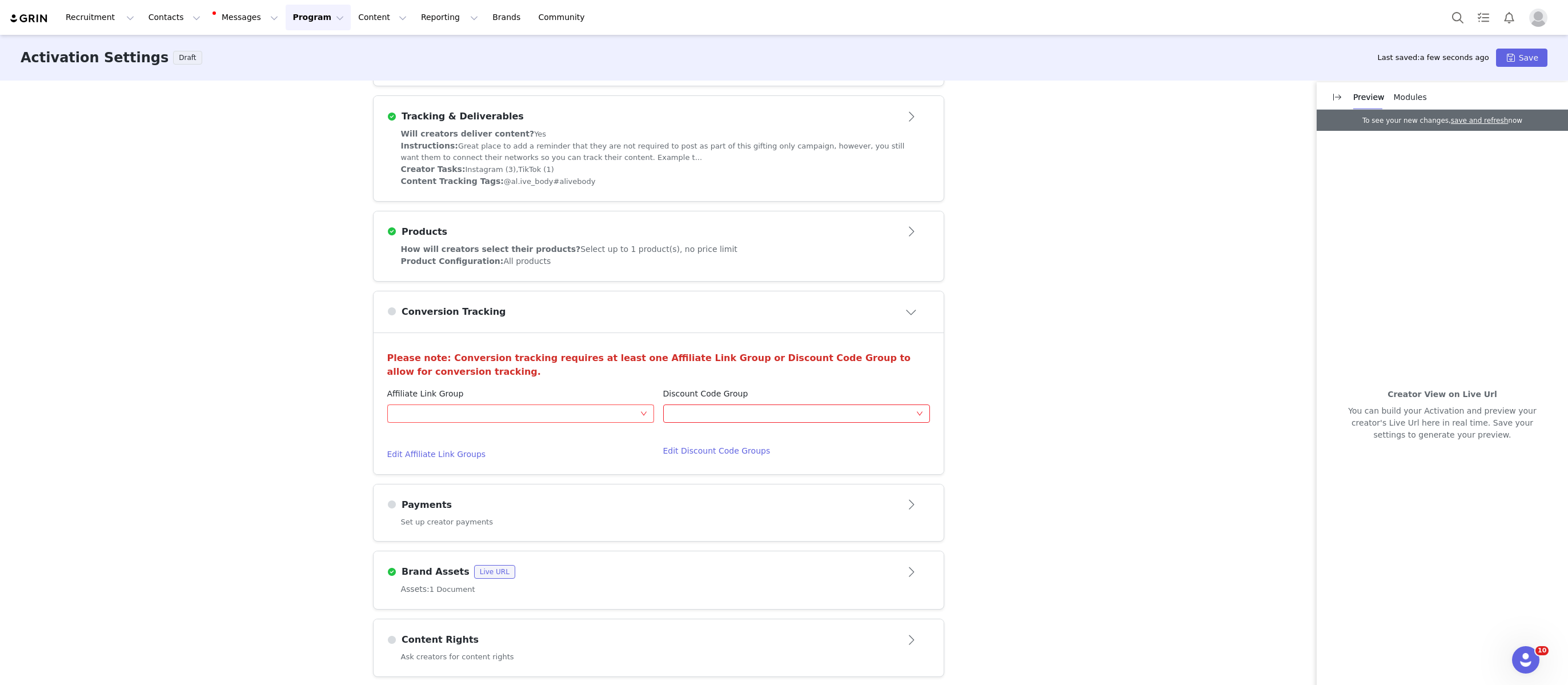
click at [533, 405] on div "Optional" at bounding box center [517, 413] width 246 height 17
click at [508, 436] on li "Affiliate Link- 15% commission" at bounding box center [520, 433] width 267 height 18
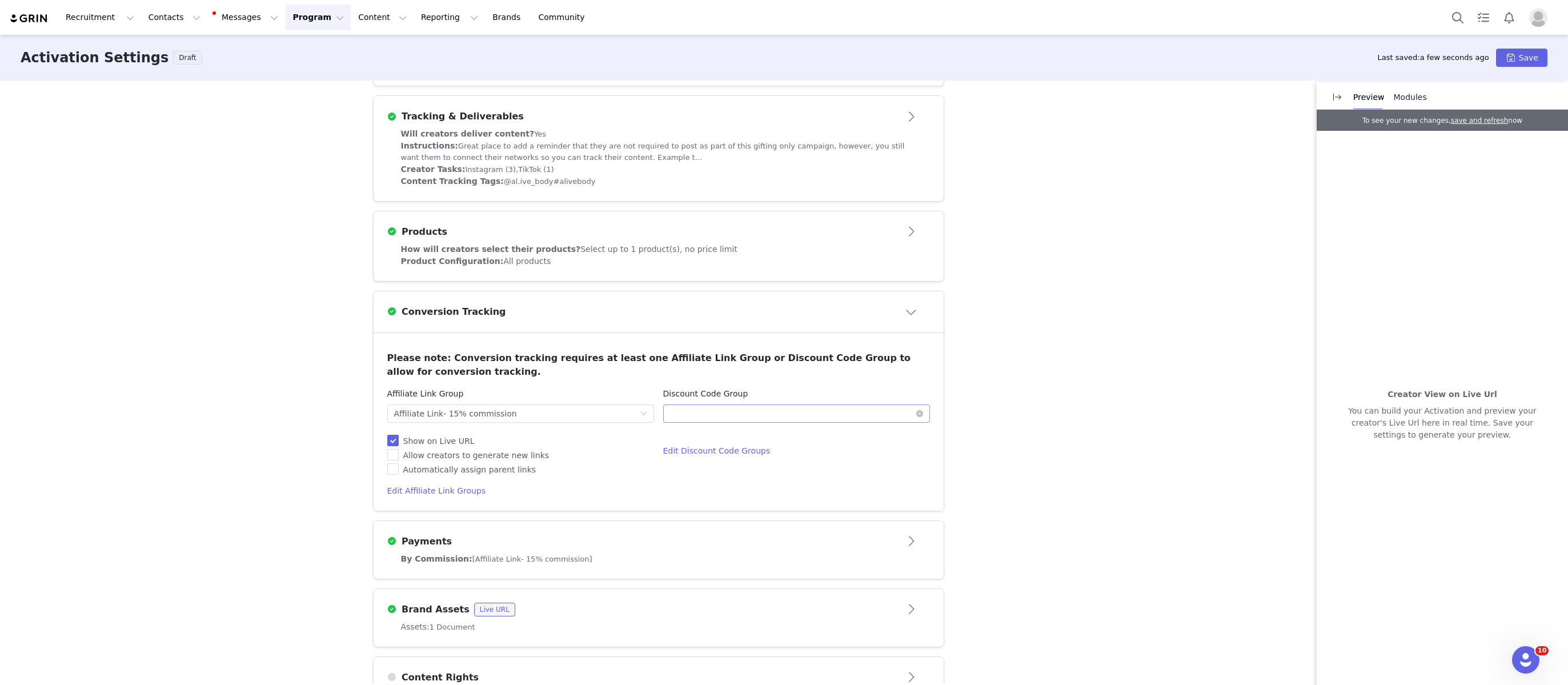
click at [790, 409] on div "Optional" at bounding box center [793, 413] width 246 height 17
click at [736, 453] on li "15% off Discount Codes" at bounding box center [795, 451] width 267 height 18
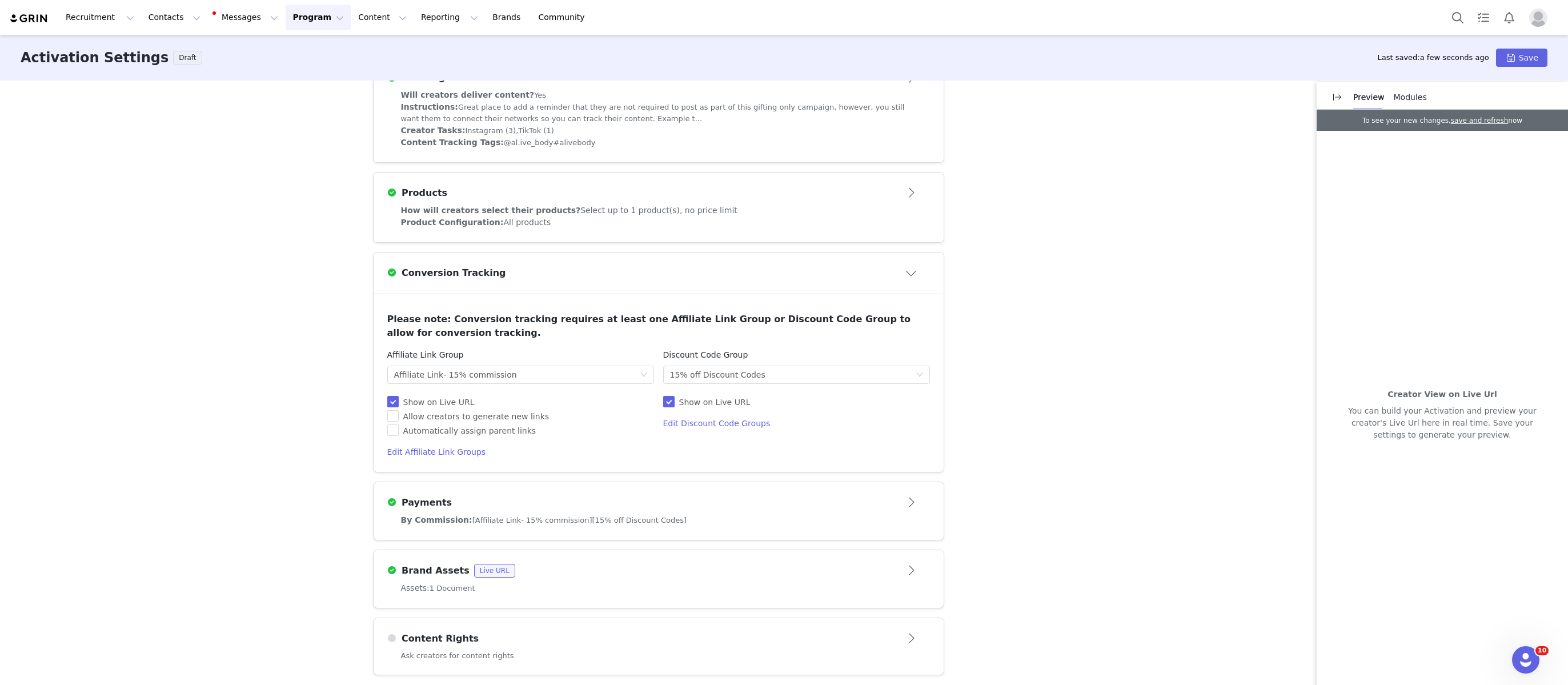
click at [574, 662] on div "Ask creators for content rights" at bounding box center [658, 662] width 570 height 25
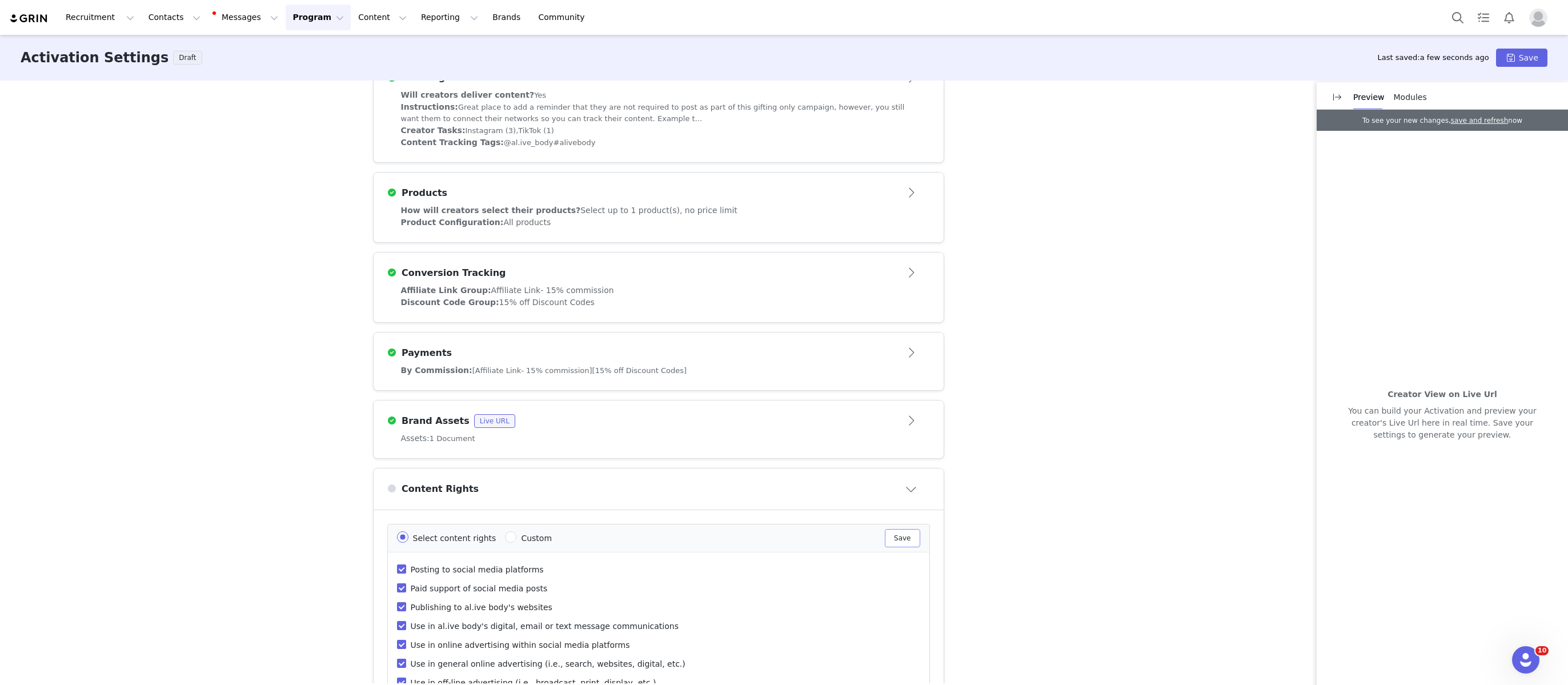
drag, startPoint x: 895, startPoint y: 535, endPoint x: 885, endPoint y: 535, distance: 10.0
click at [886, 535] on div "Select content rights Custom Save" at bounding box center [658, 538] width 523 height 18
click at [896, 529] on button "Save" at bounding box center [902, 538] width 35 height 18
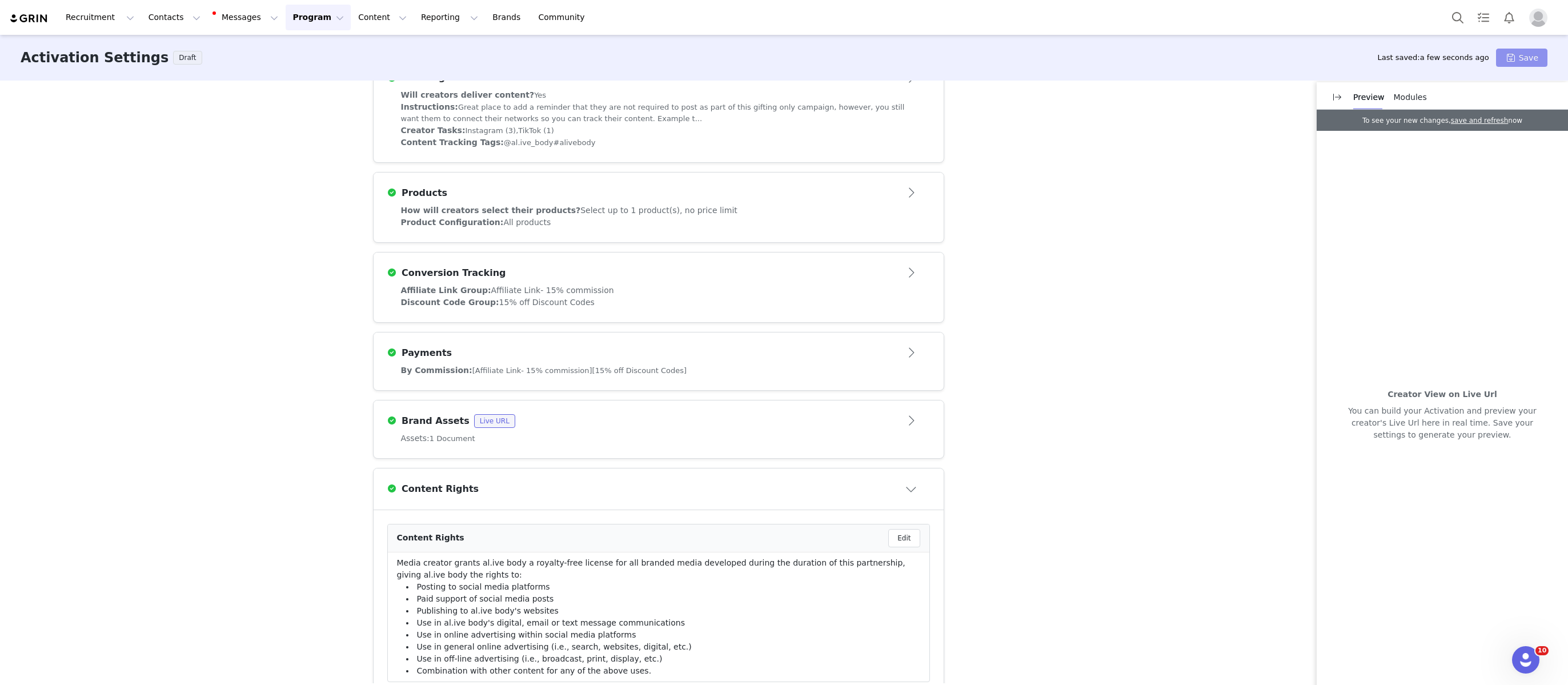
click at [1540, 63] on button "Save" at bounding box center [1521, 57] width 51 height 18
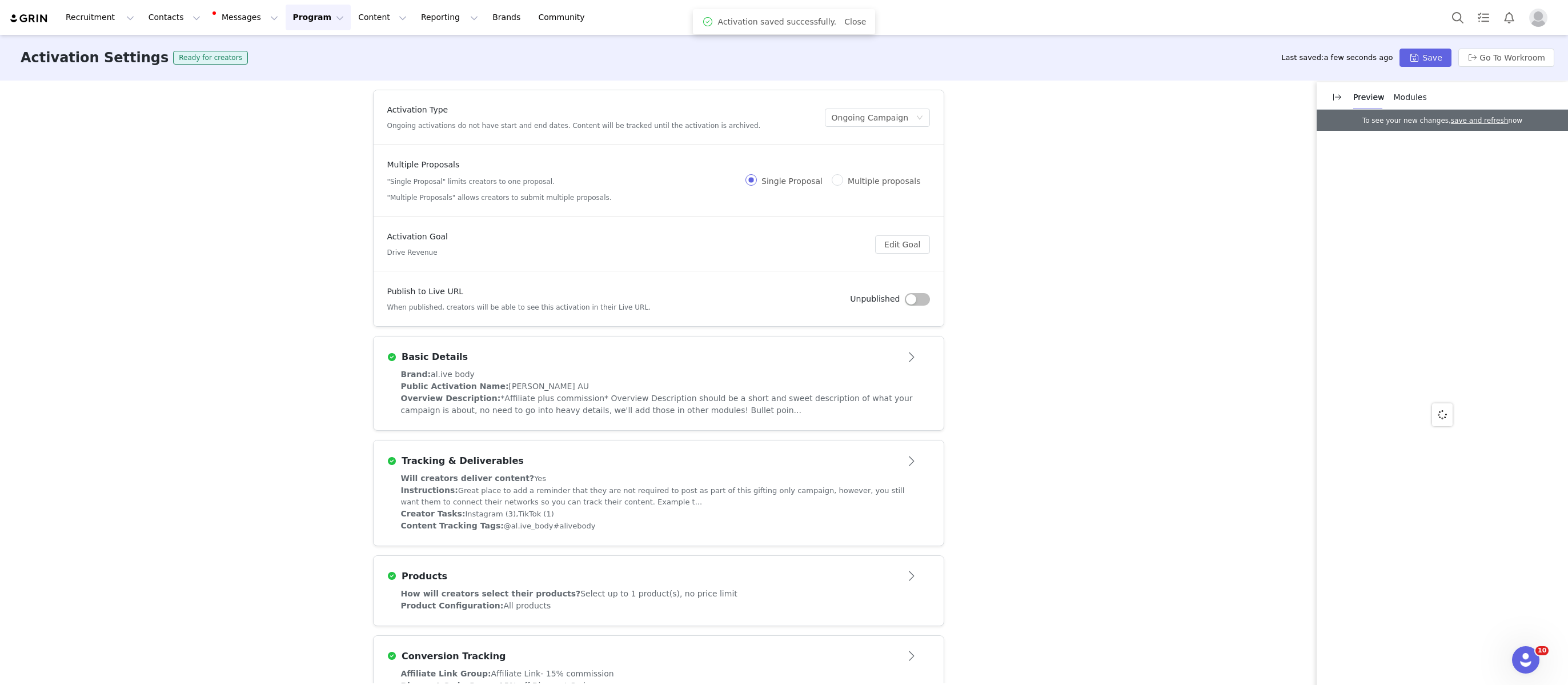
click at [307, 19] on button "Program Program" at bounding box center [318, 17] width 65 height 26
click at [303, 46] on p "Activations" at bounding box center [299, 50] width 44 height 12
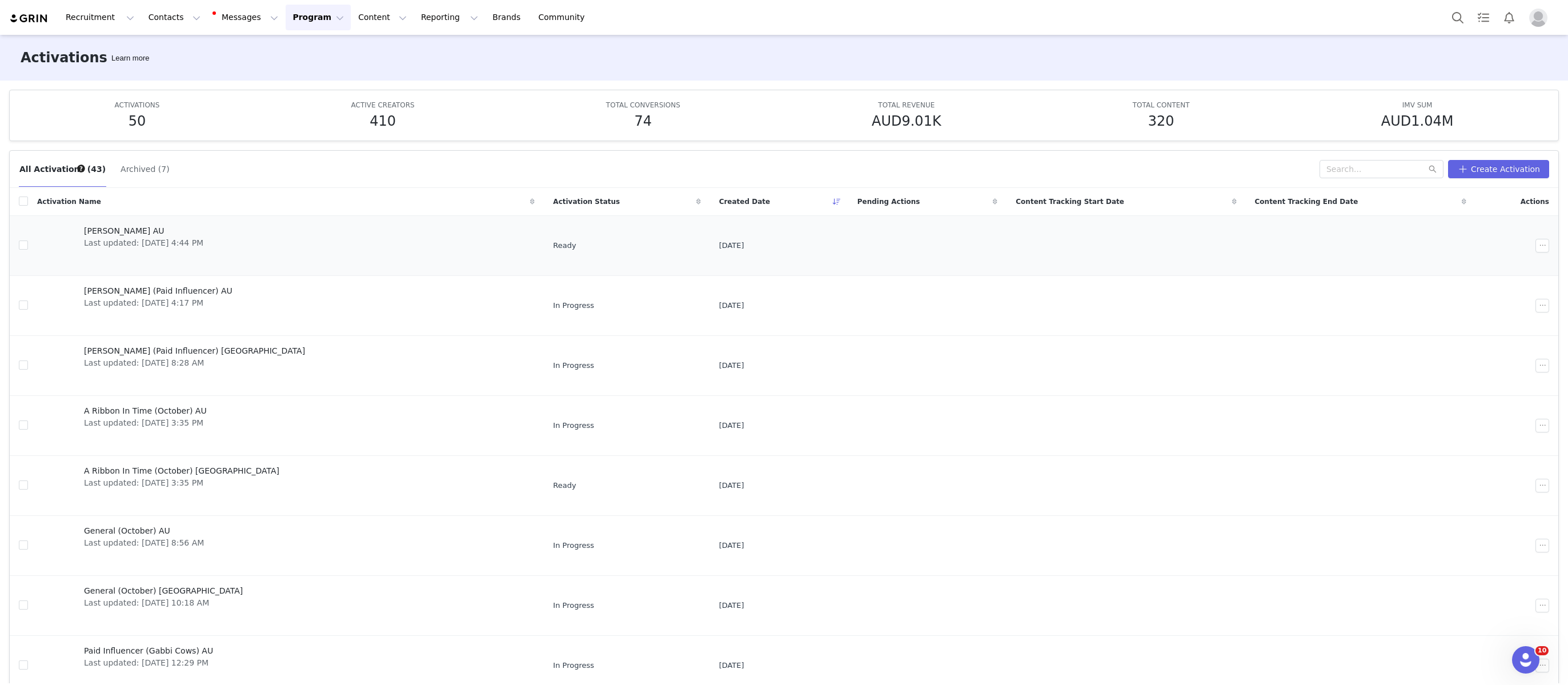
click at [135, 233] on span "Ash Sambell AU" at bounding box center [143, 230] width 119 height 12
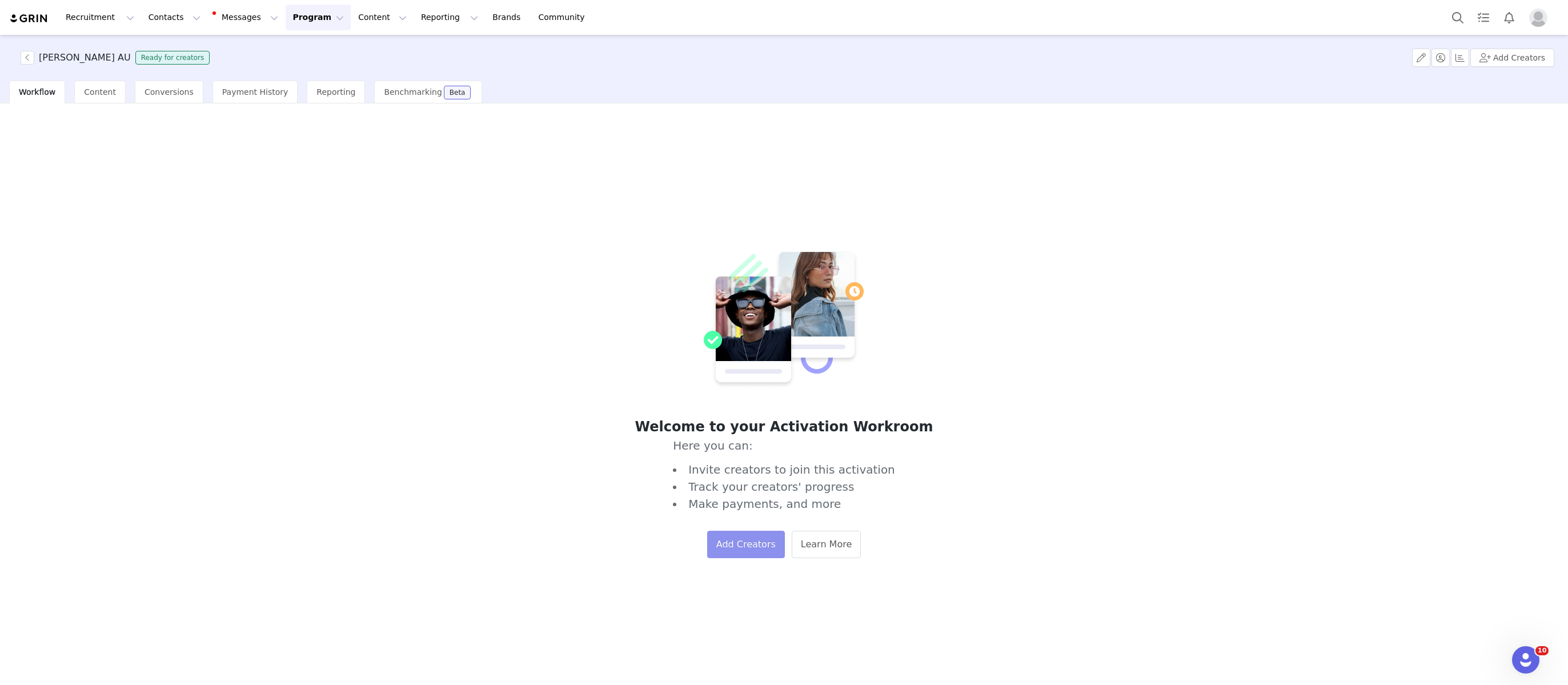
click at [740, 556] on button "Add Creators" at bounding box center [746, 544] width 78 height 27
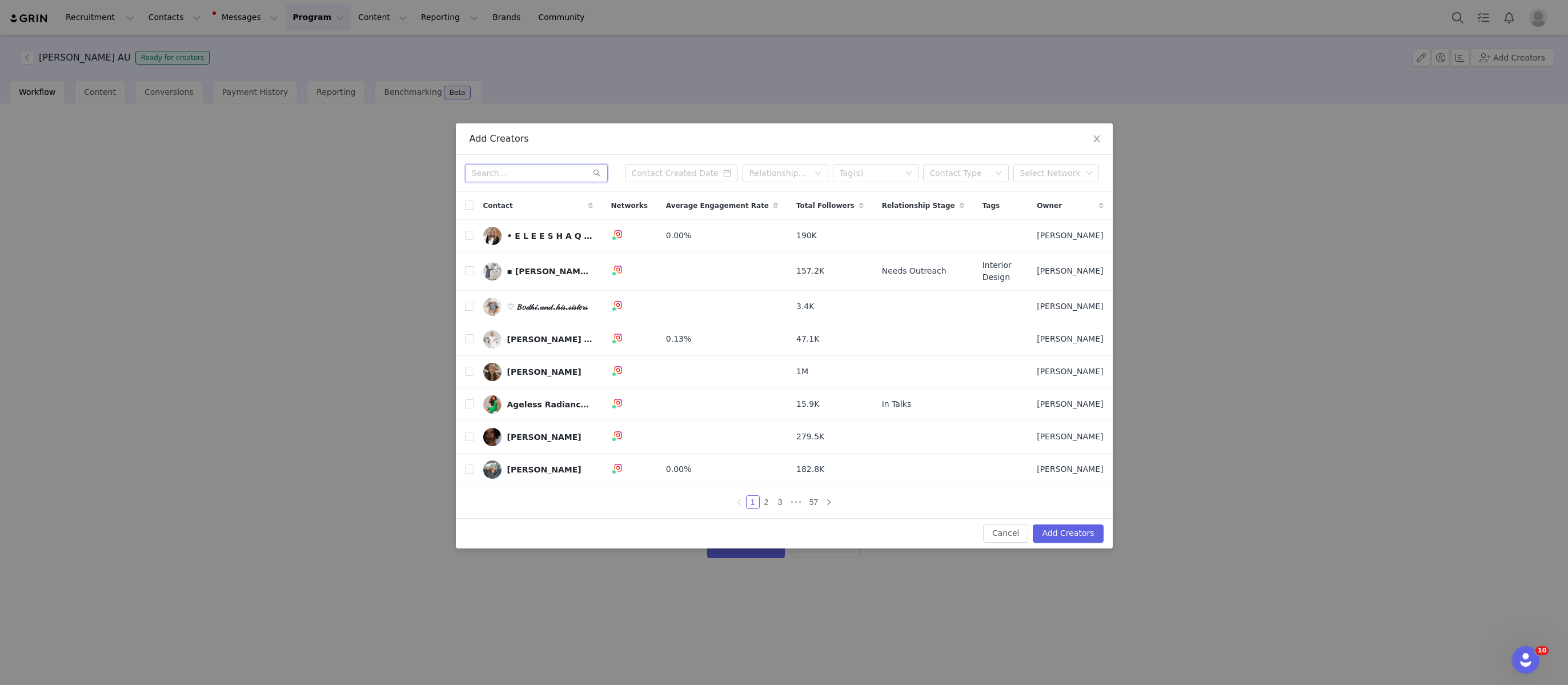
click at [518, 180] on input "text" at bounding box center [536, 173] width 143 height 18
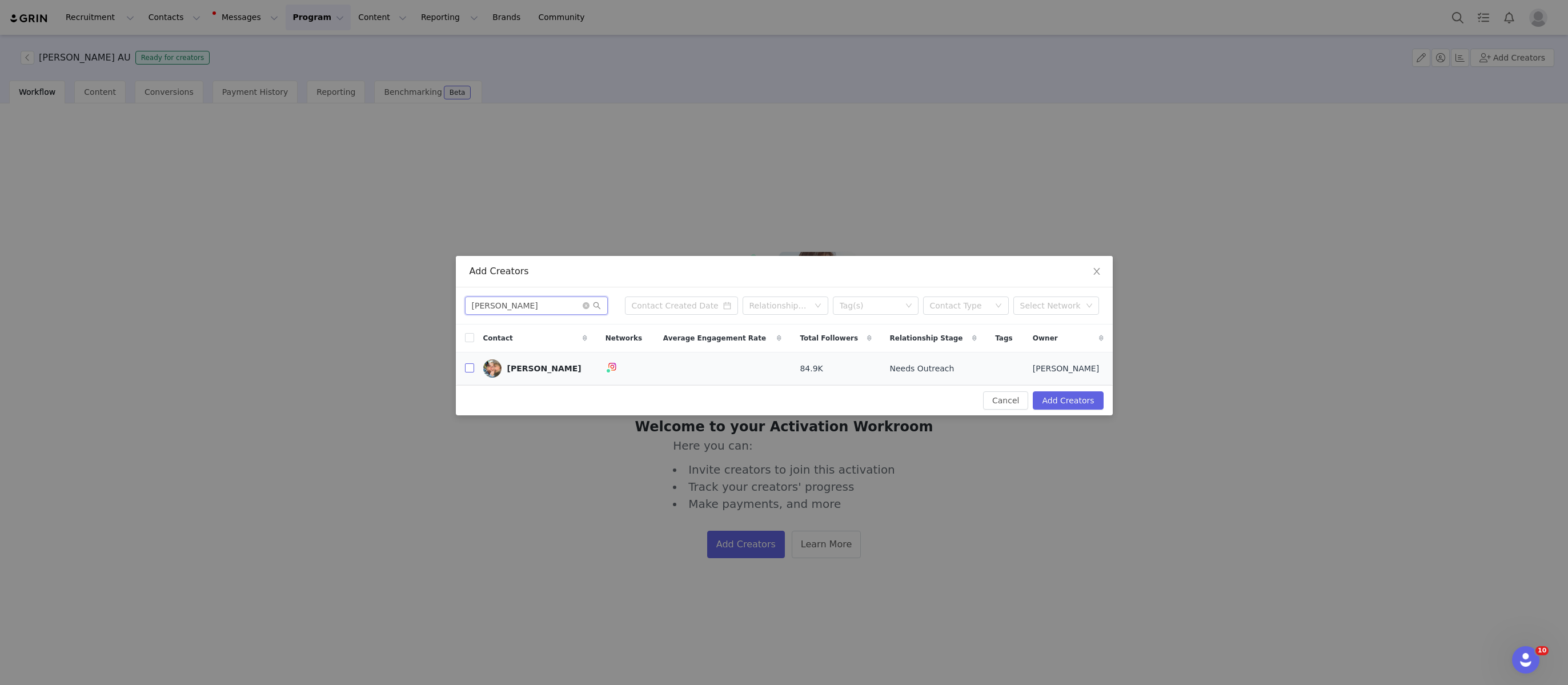
type input "ash sam"
drag, startPoint x: 465, startPoint y: 371, endPoint x: 600, endPoint y: 382, distance: 135.4
click at [466, 371] on input "checkbox" at bounding box center [469, 368] width 9 height 9
checkbox input "true"
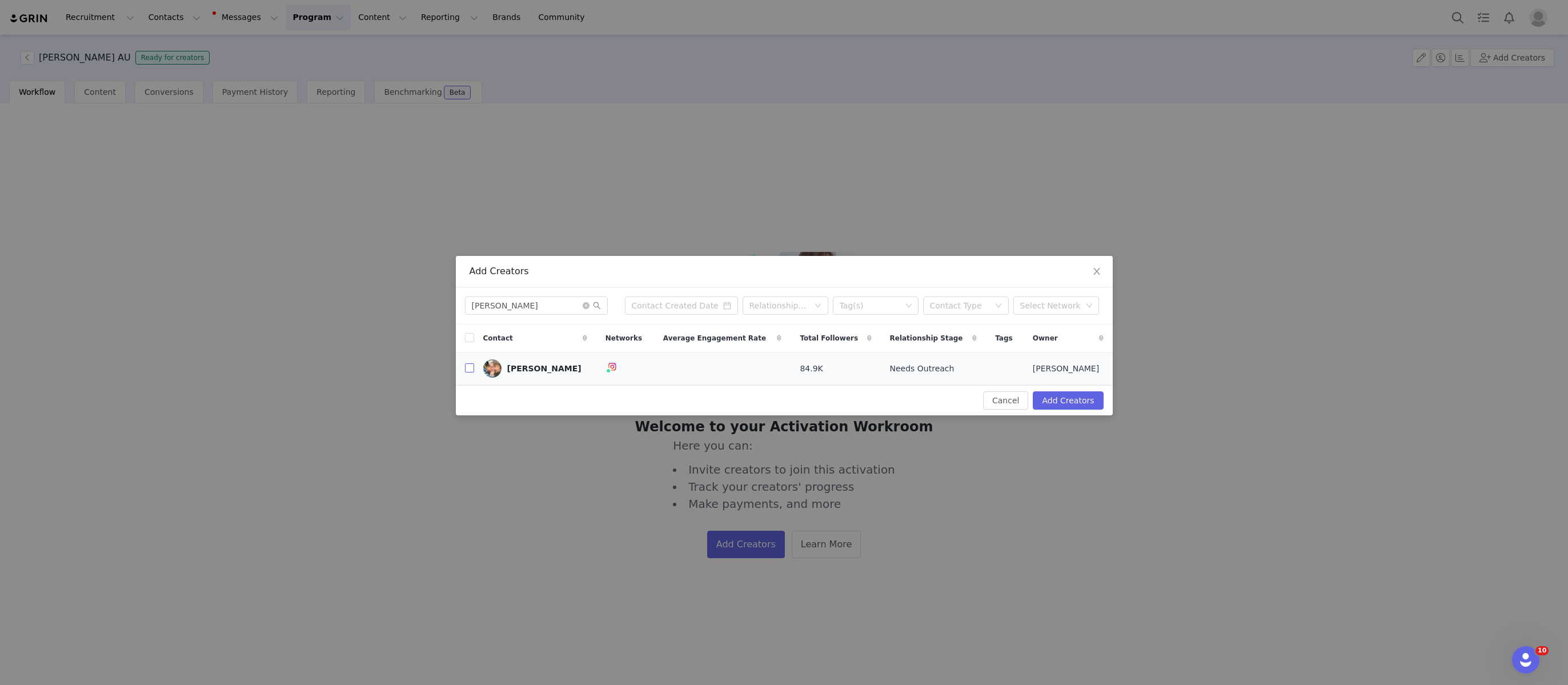
checkbox input "true"
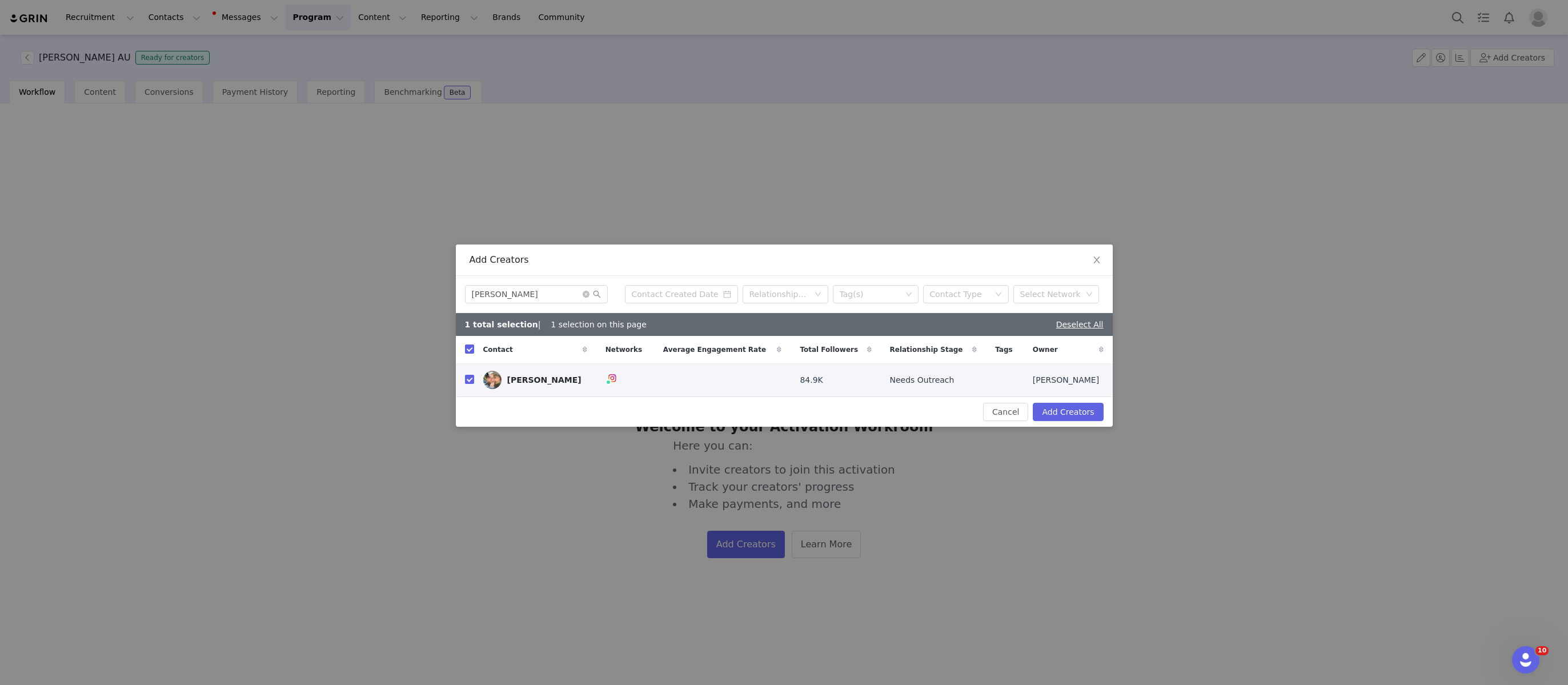
click at [1067, 401] on div "Cancel Add Creators" at bounding box center [784, 411] width 657 height 30
click at [1065, 411] on button "Add Creators" at bounding box center [1068, 411] width 70 height 18
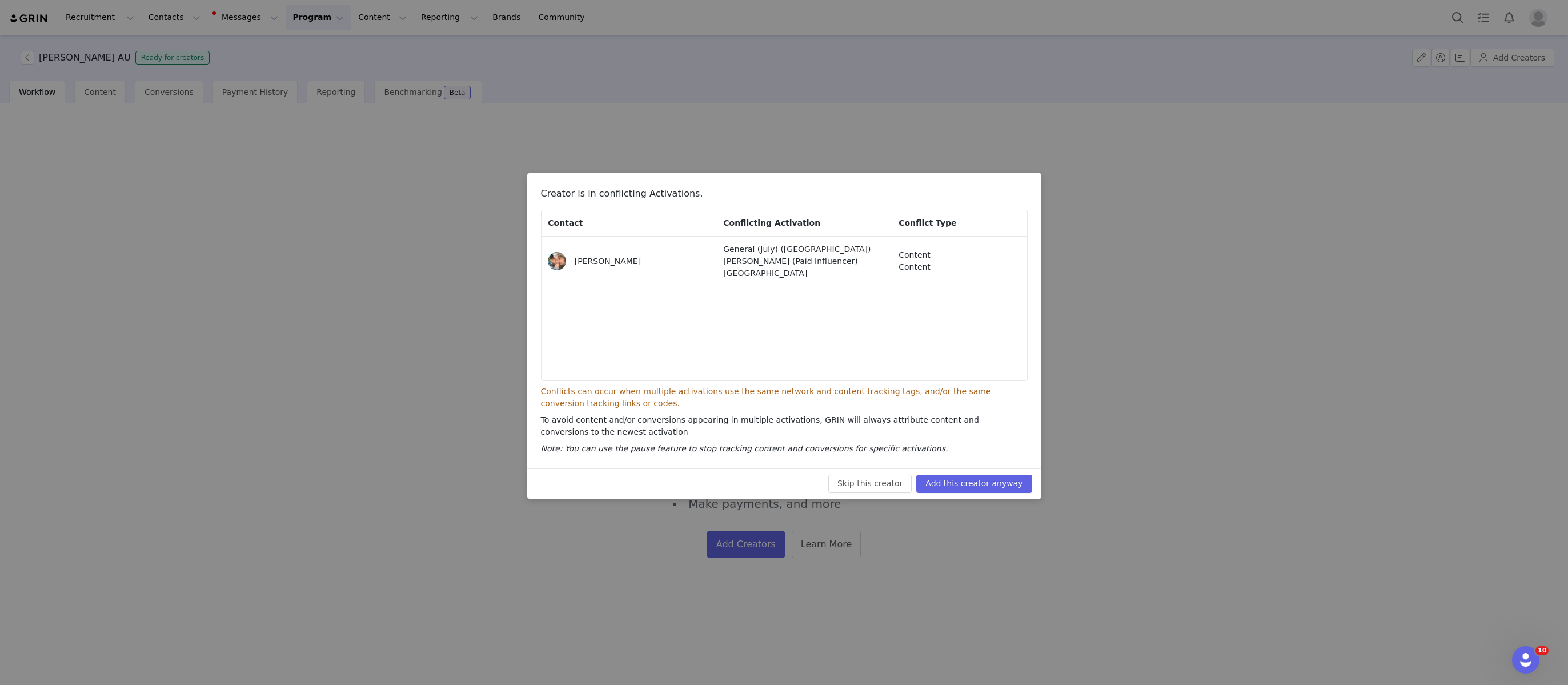
click at [966, 472] on div "Skip this creator Add this creator anyway" at bounding box center [784, 483] width 514 height 30
click at [963, 483] on button "Add this creator anyway" at bounding box center [973, 483] width 115 height 18
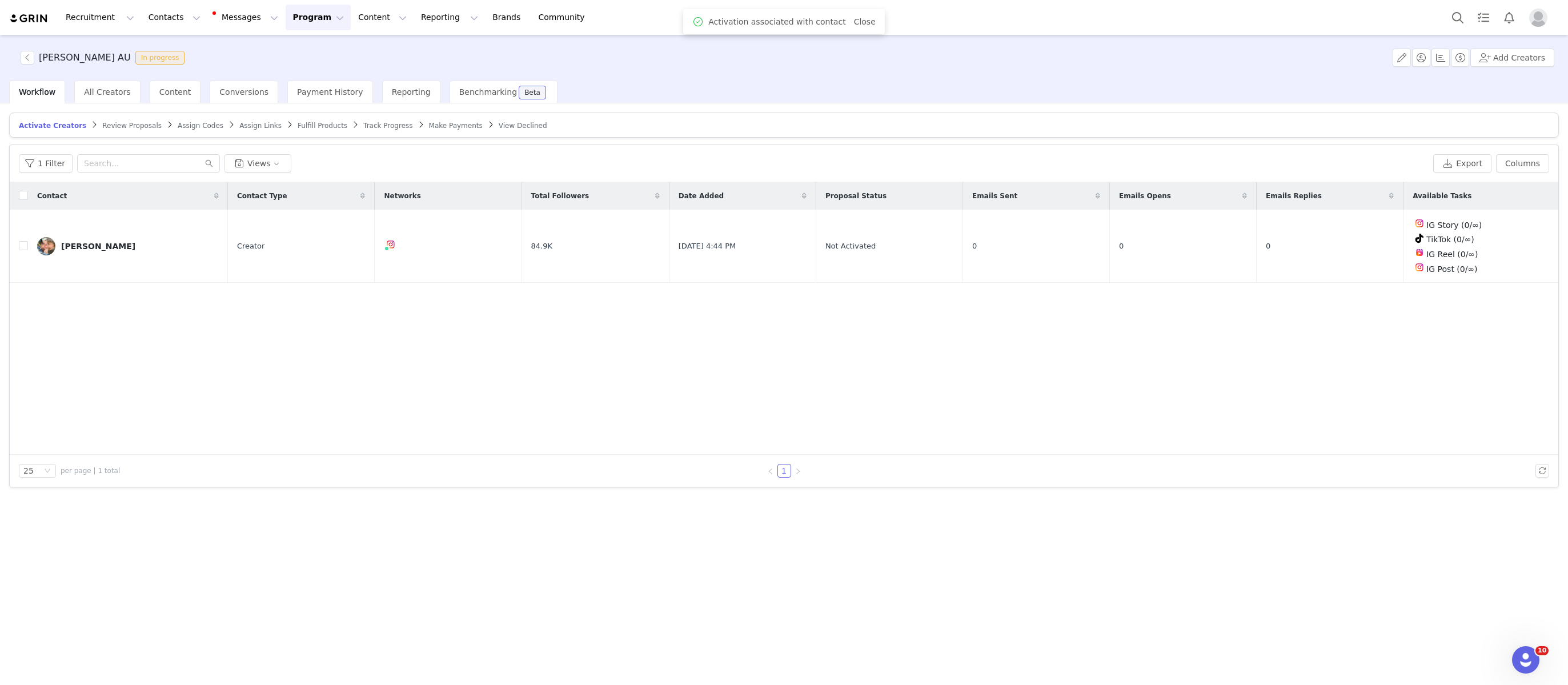
click at [177, 127] on span "Assign Codes" at bounding box center [200, 125] width 46 height 8
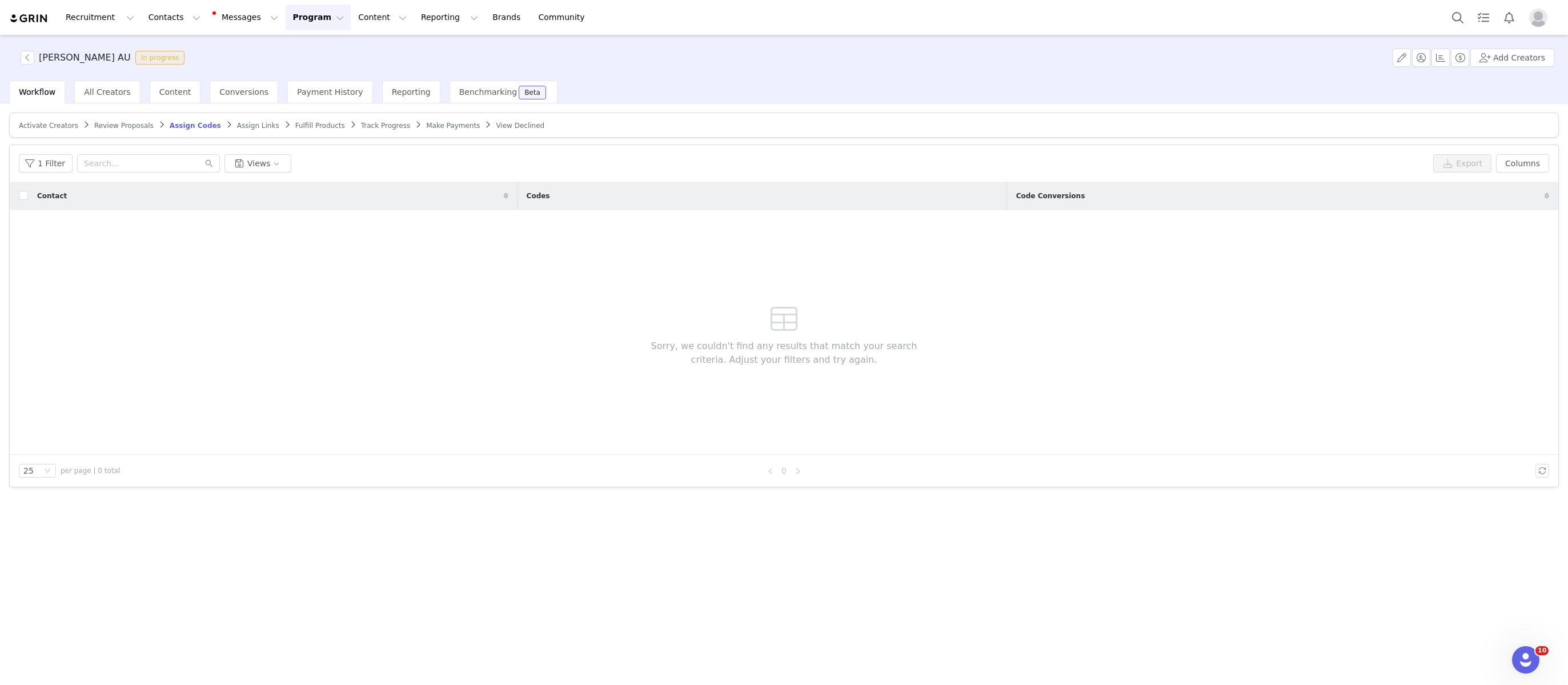
click at [40, 124] on span "Activate Creators" at bounding box center [48, 125] width 59 height 8
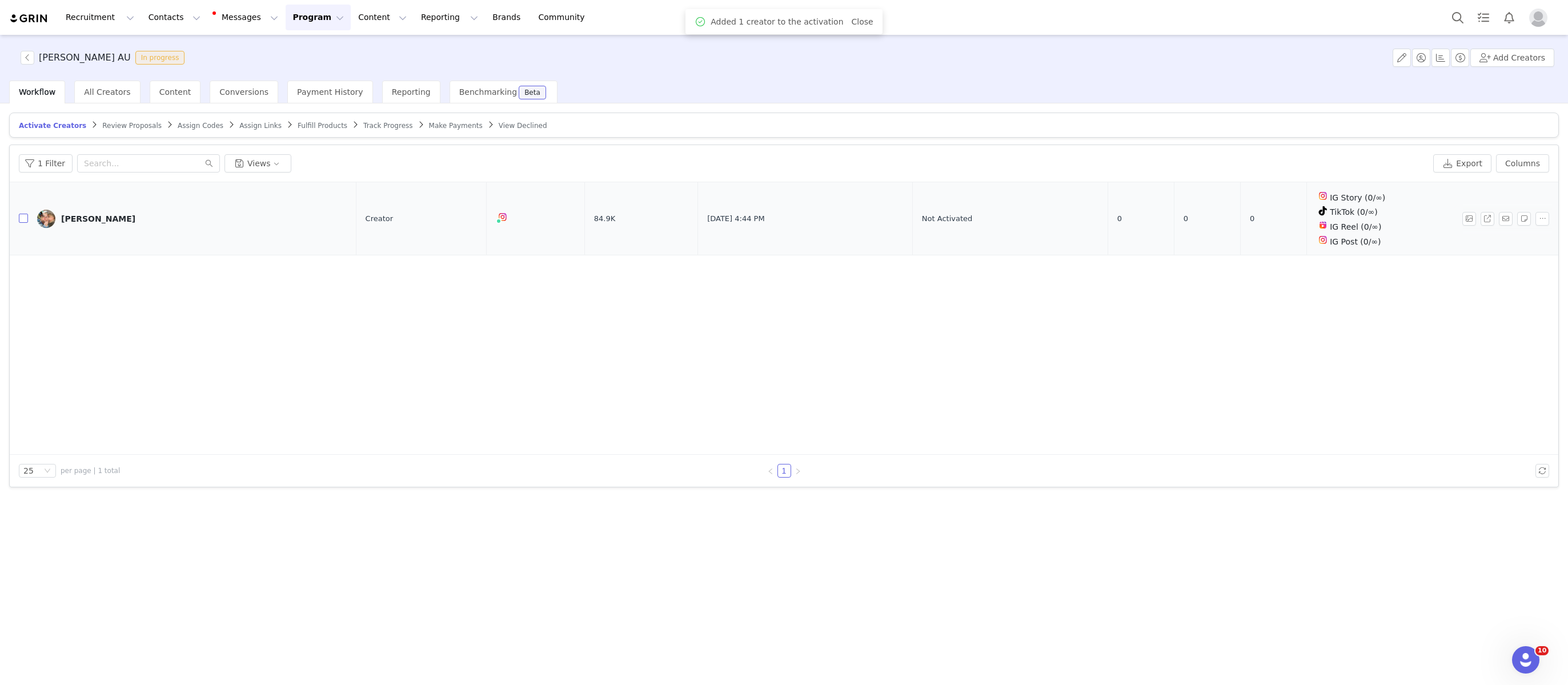
click at [24, 220] on input "checkbox" at bounding box center [23, 219] width 9 height 9
checkbox input "true"
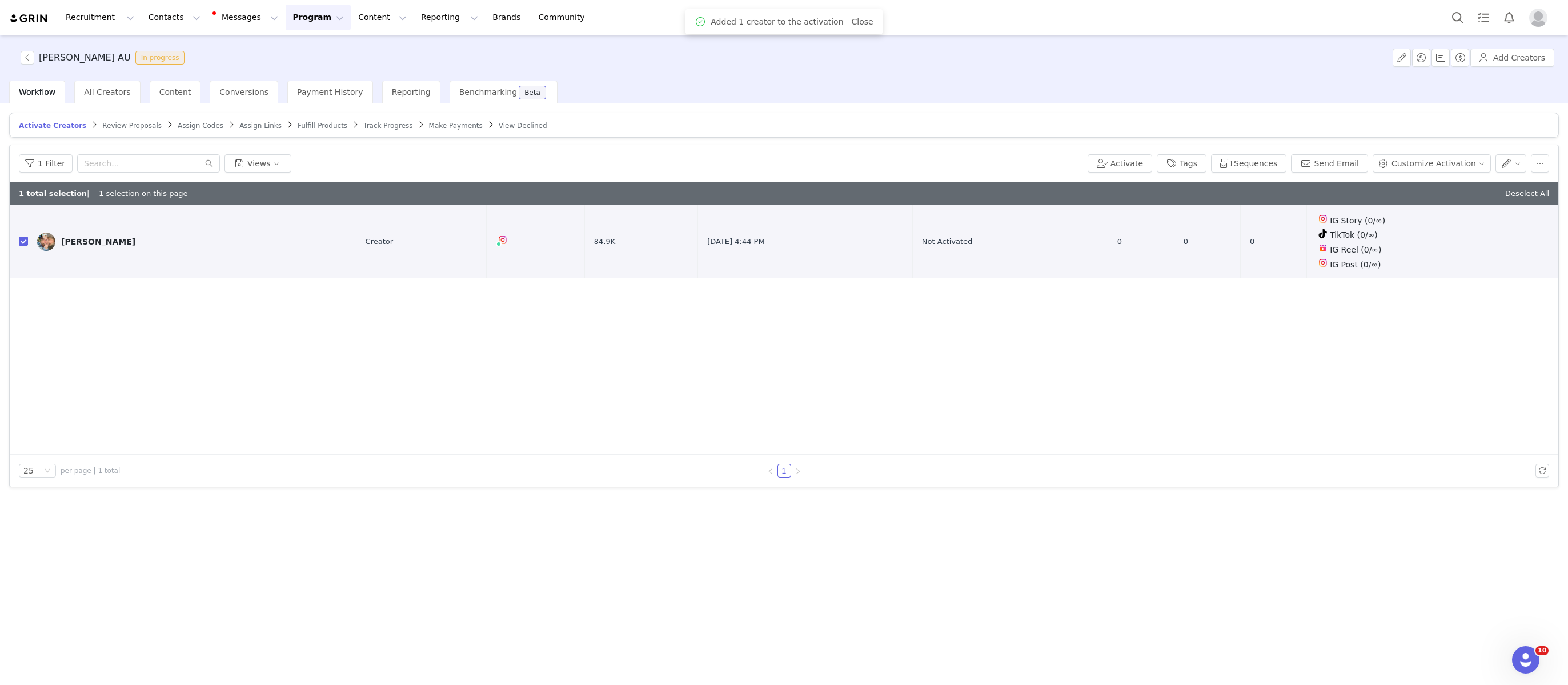
click at [189, 124] on span "Assign Codes" at bounding box center [200, 125] width 46 height 8
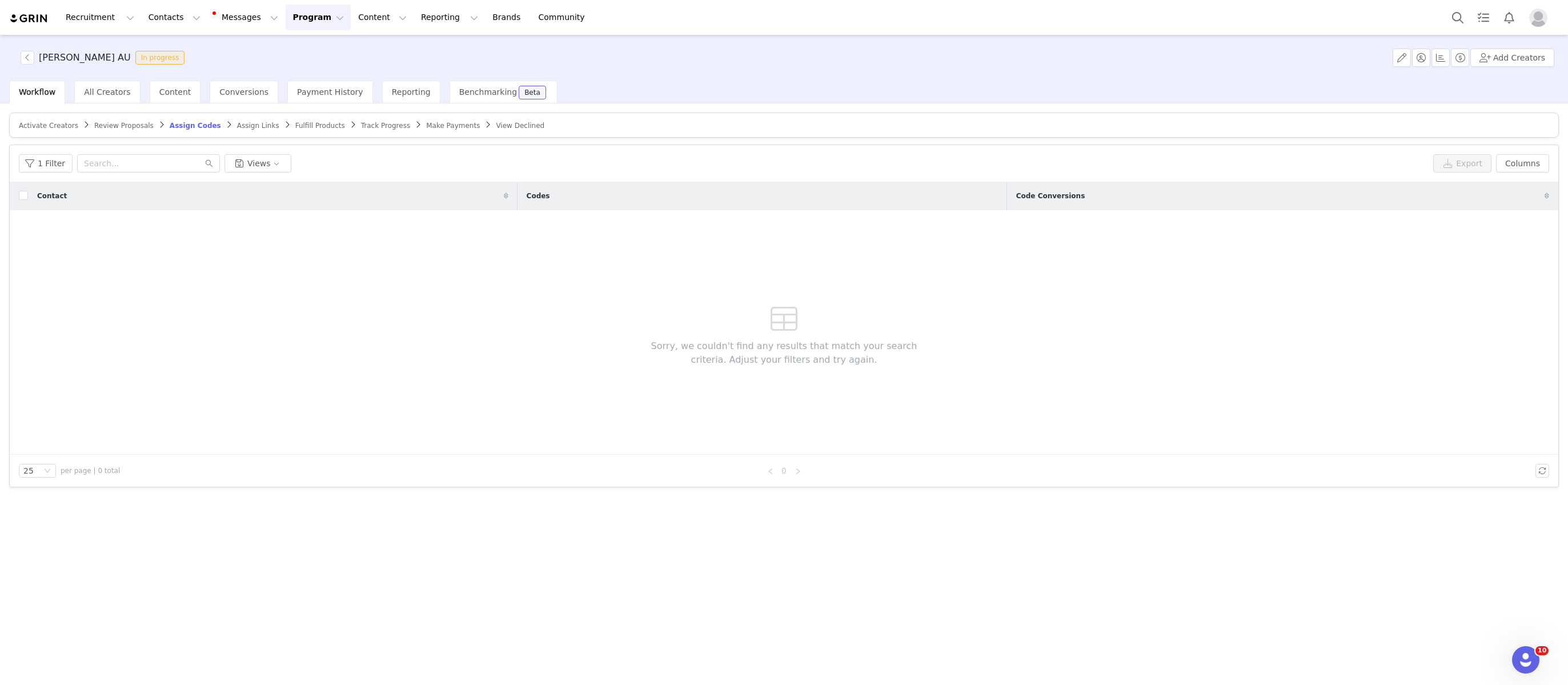
click at [46, 129] on div "Activate Creators" at bounding box center [48, 126] width 59 height 9
click at [46, 125] on span "Activate Creators" at bounding box center [48, 125] width 59 height 8
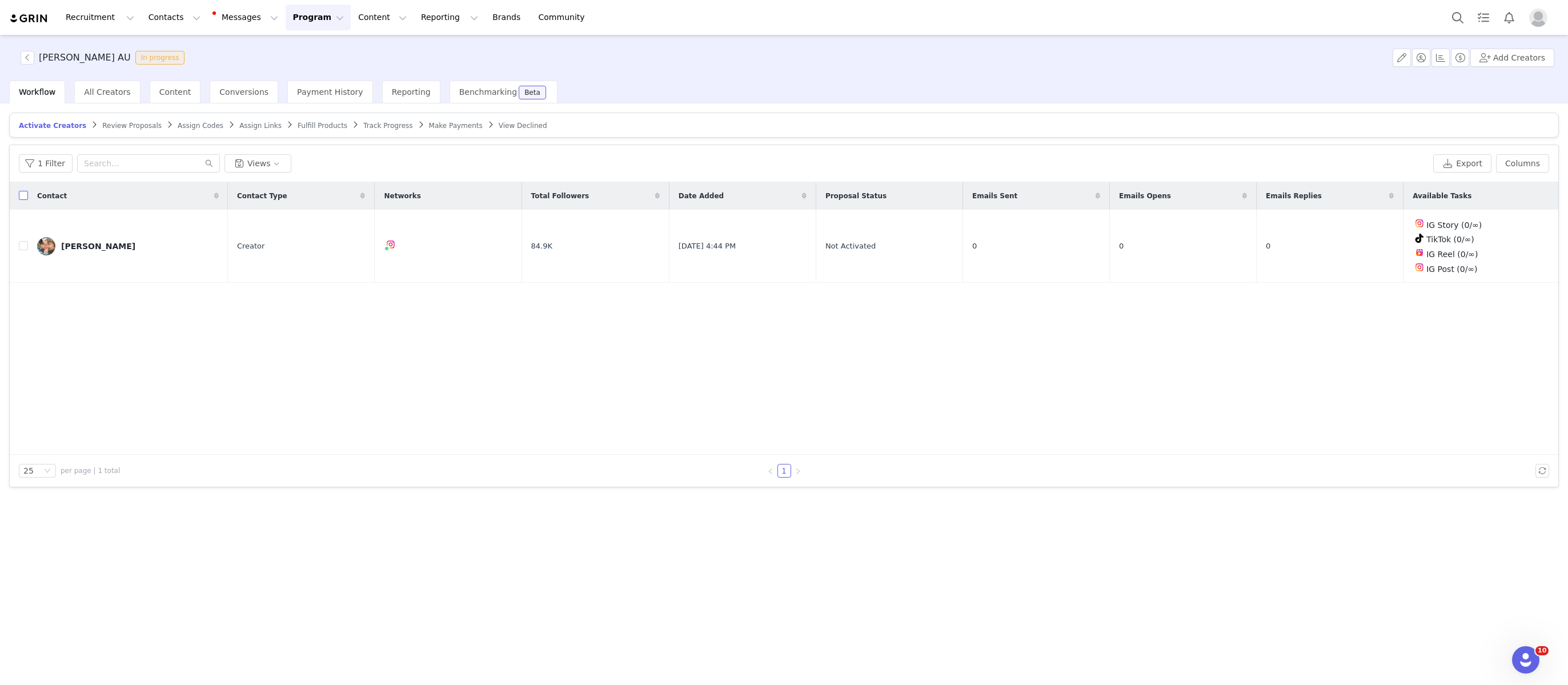
click at [25, 198] on label at bounding box center [23, 195] width 9 height 12
click at [25, 198] on input "checkbox" at bounding box center [23, 195] width 9 height 9
checkbox input "true"
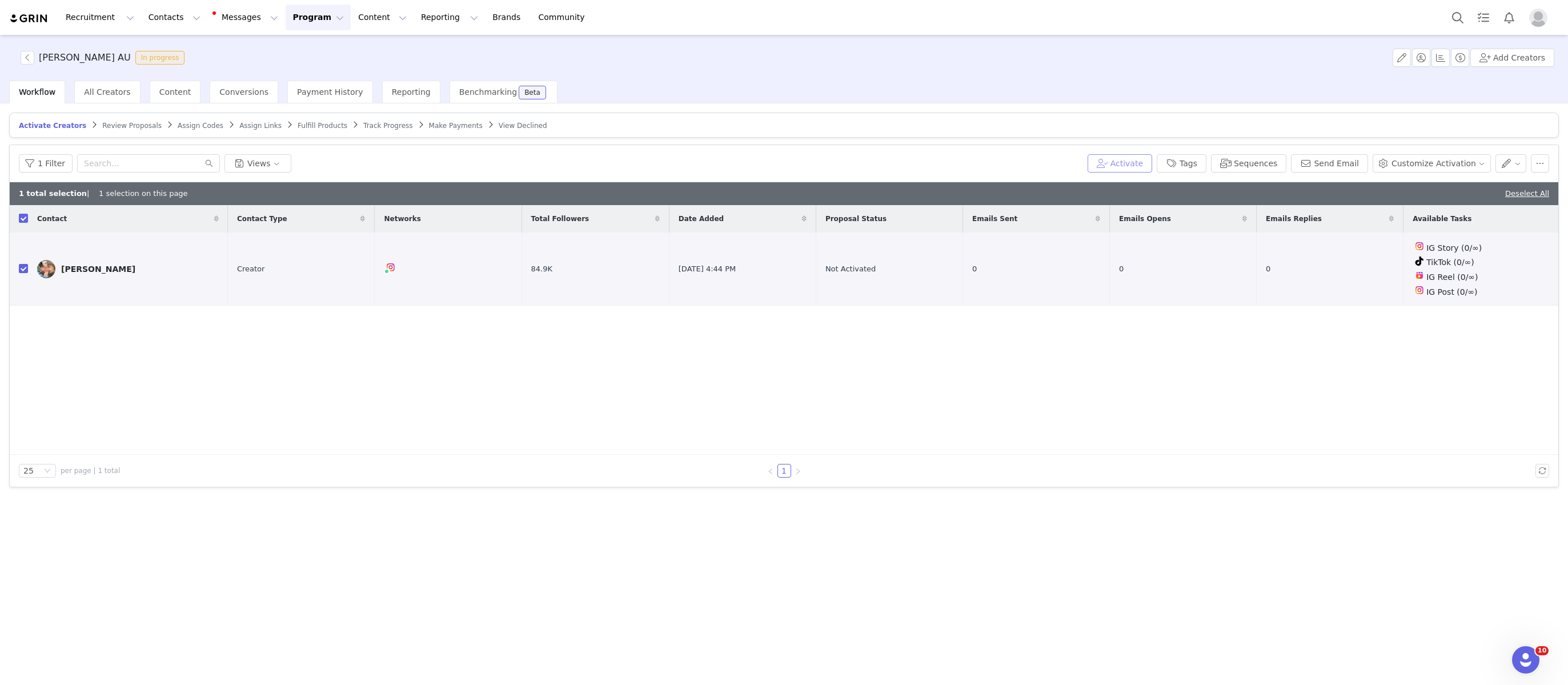
click at [1135, 164] on button "Activate" at bounding box center [1120, 163] width 65 height 18
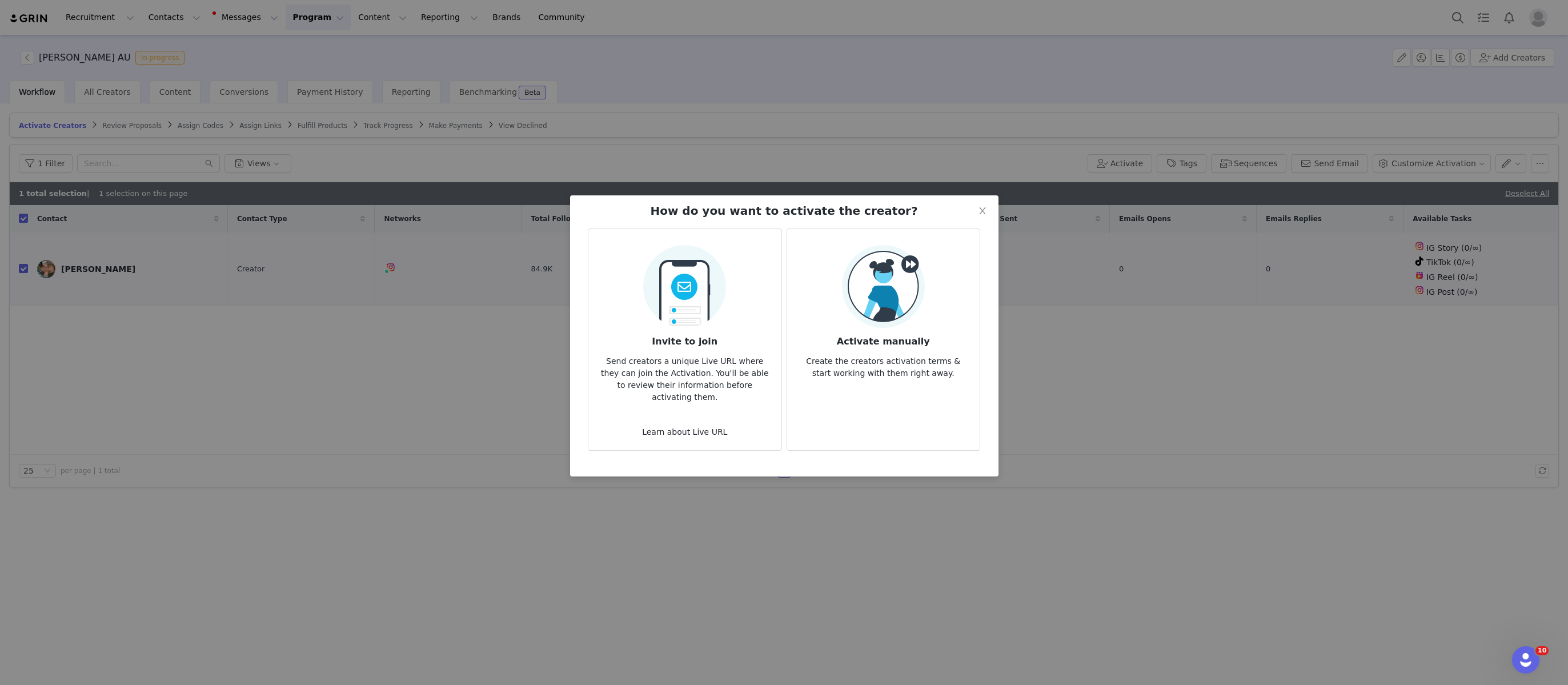
click at [864, 340] on h3 "Activate manually" at bounding box center [883, 338] width 174 height 20
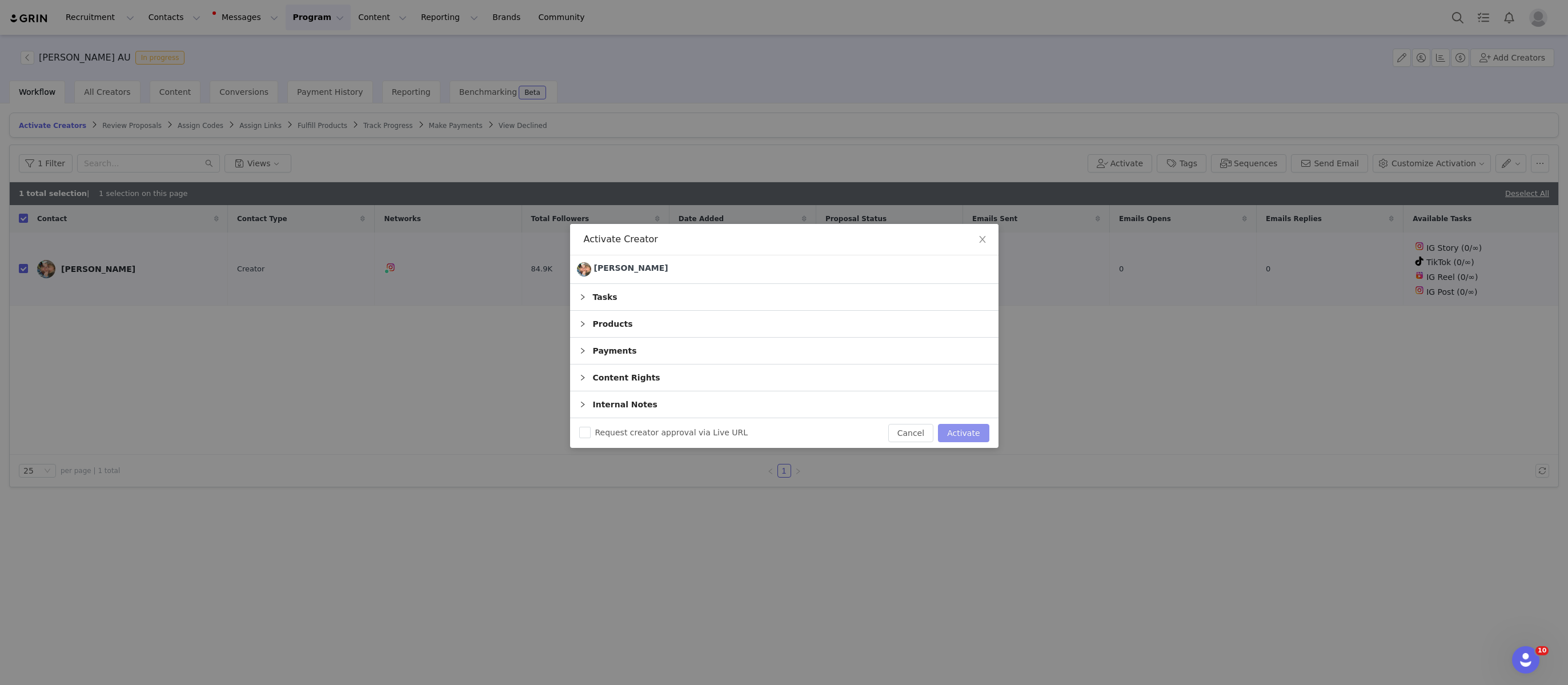
click at [958, 427] on button "Activate" at bounding box center [963, 433] width 51 height 18
checkbox input "false"
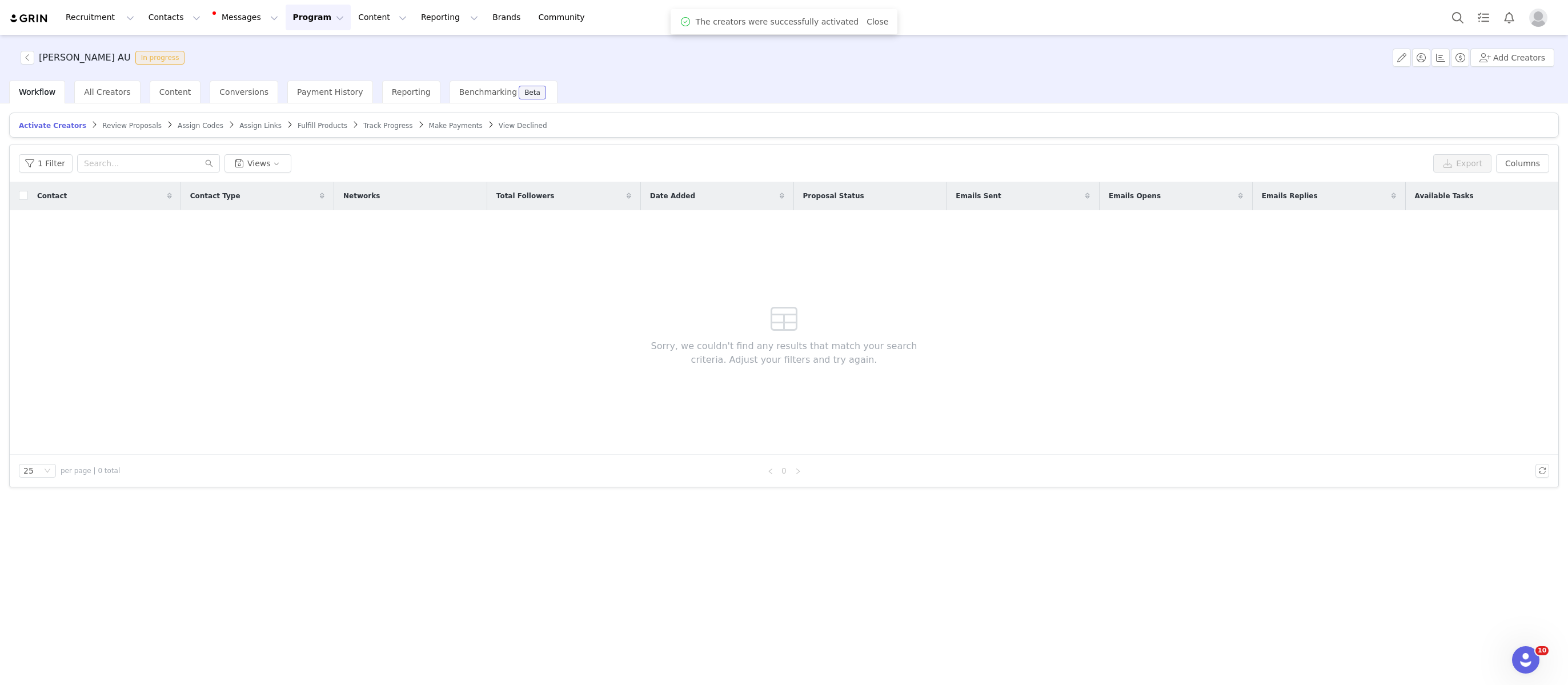
click at [183, 128] on span "Assign Codes" at bounding box center [200, 125] width 46 height 8
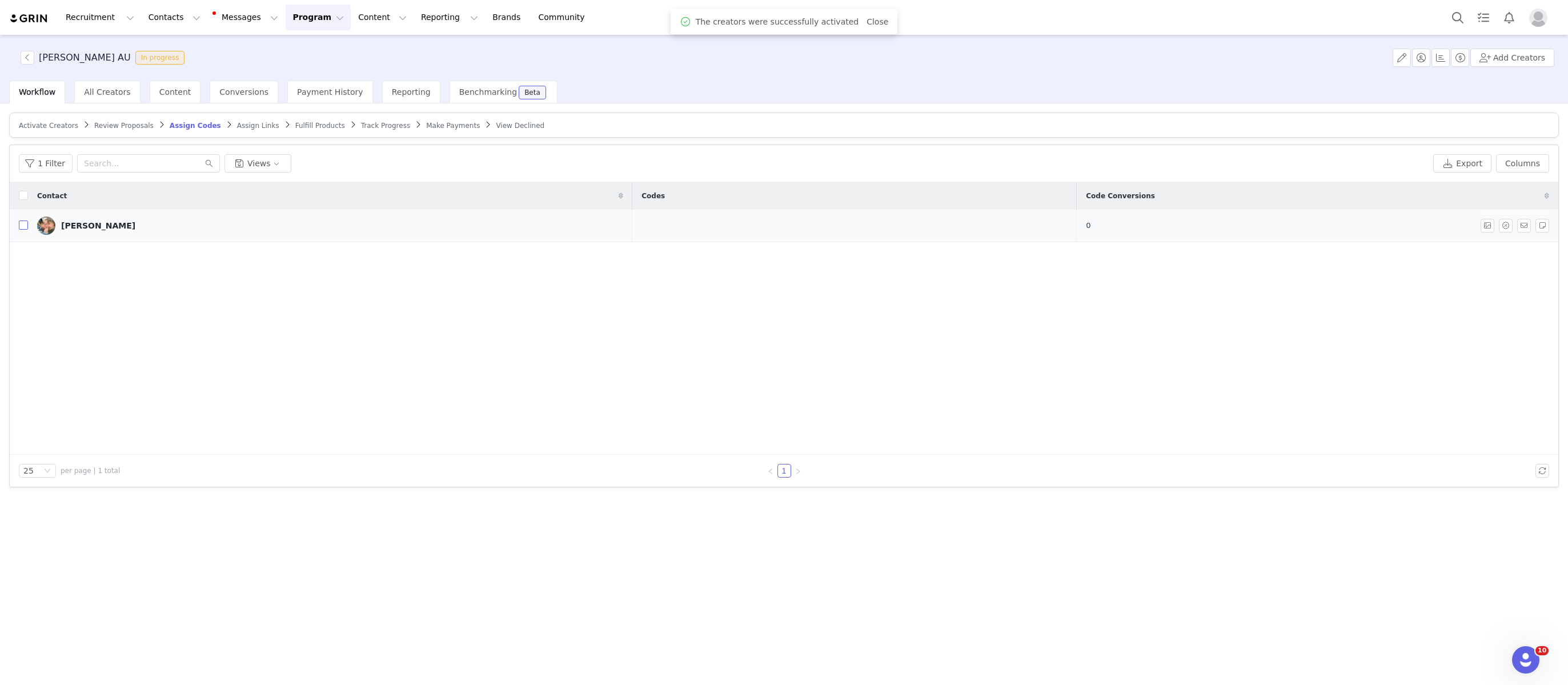
click at [25, 227] on input "checkbox" at bounding box center [23, 225] width 9 height 9
checkbox input "true"
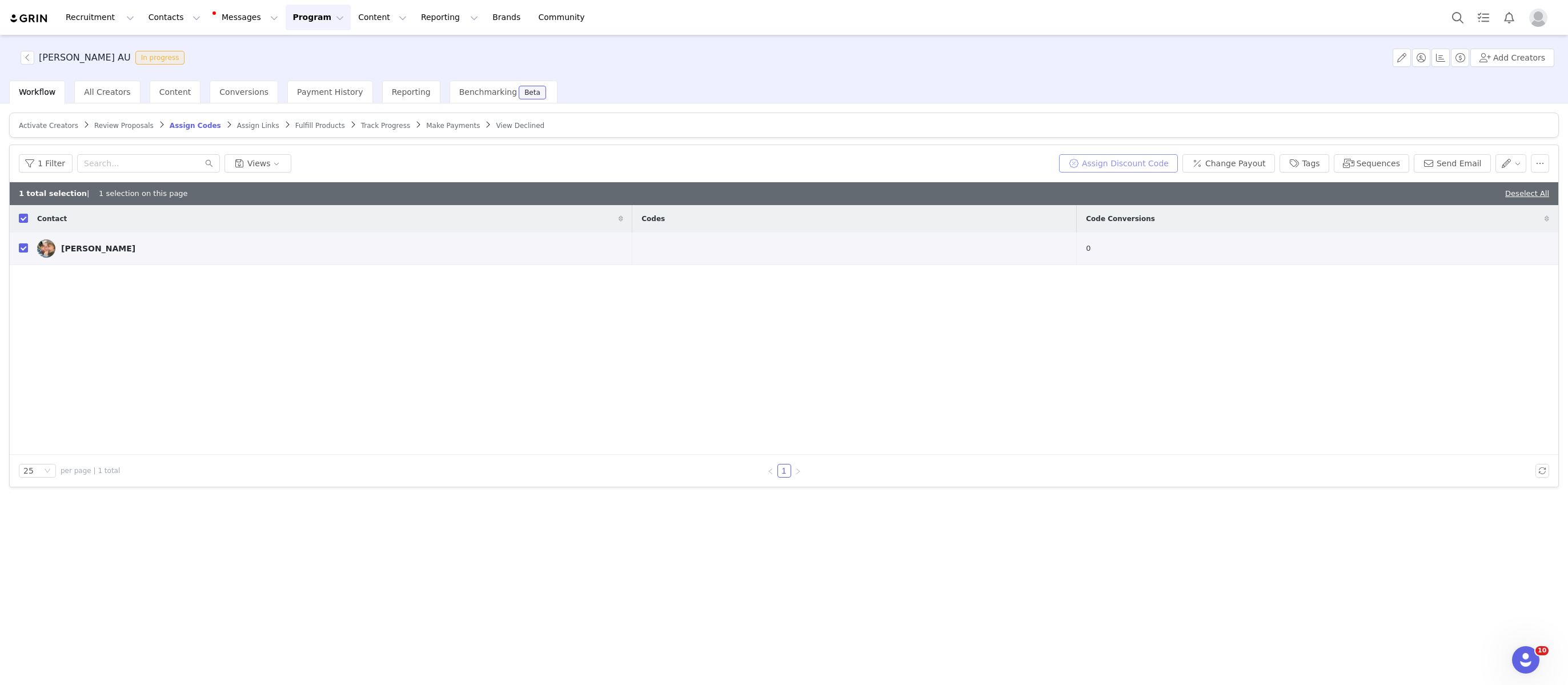
click at [1175, 164] on button "Assign Discount Code" at bounding box center [1118, 163] width 119 height 18
type input "ASH15"
click at [1105, 227] on button "Assign Codes" at bounding box center [1090, 227] width 72 height 18
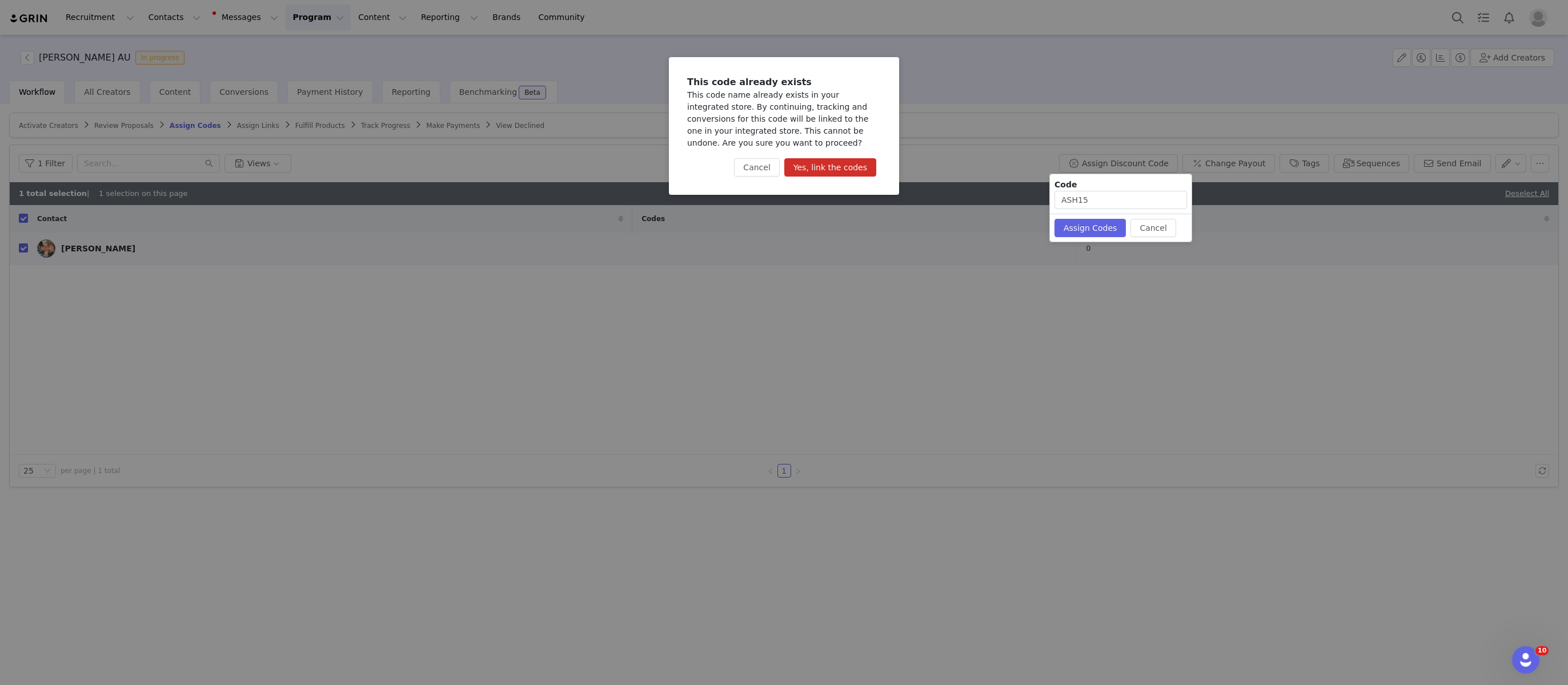
click at [806, 167] on button "Yes, link the codes" at bounding box center [830, 167] width 92 height 18
